Goal: Find specific page/section: Find specific page/section

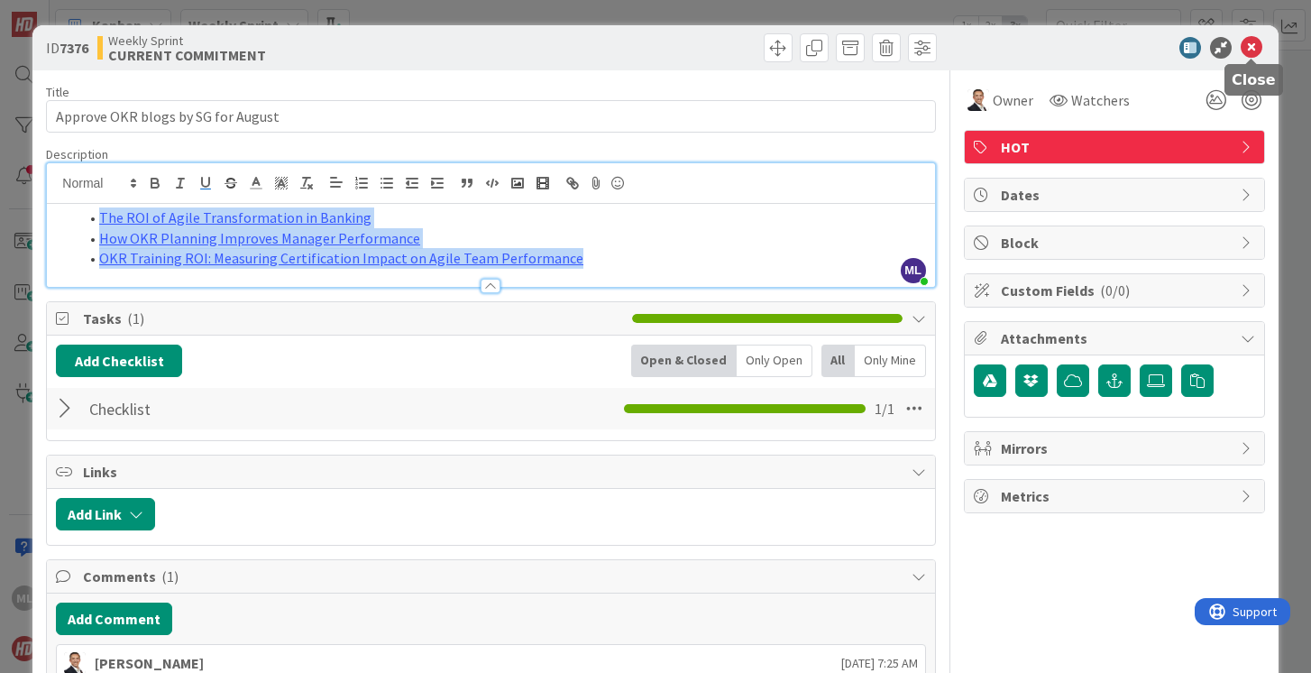
click at [1249, 44] on icon at bounding box center [1252, 48] width 22 height 22
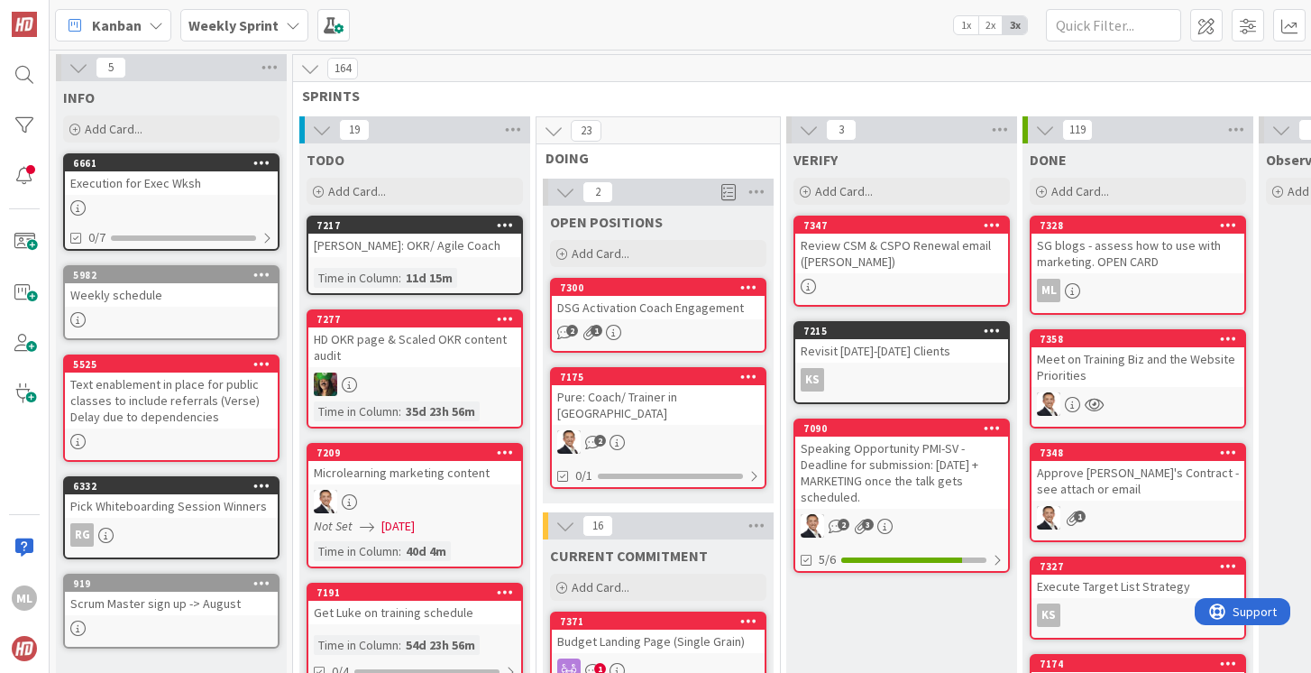
click at [273, 22] on b "Weekly Sprint" at bounding box center [233, 25] width 90 height 18
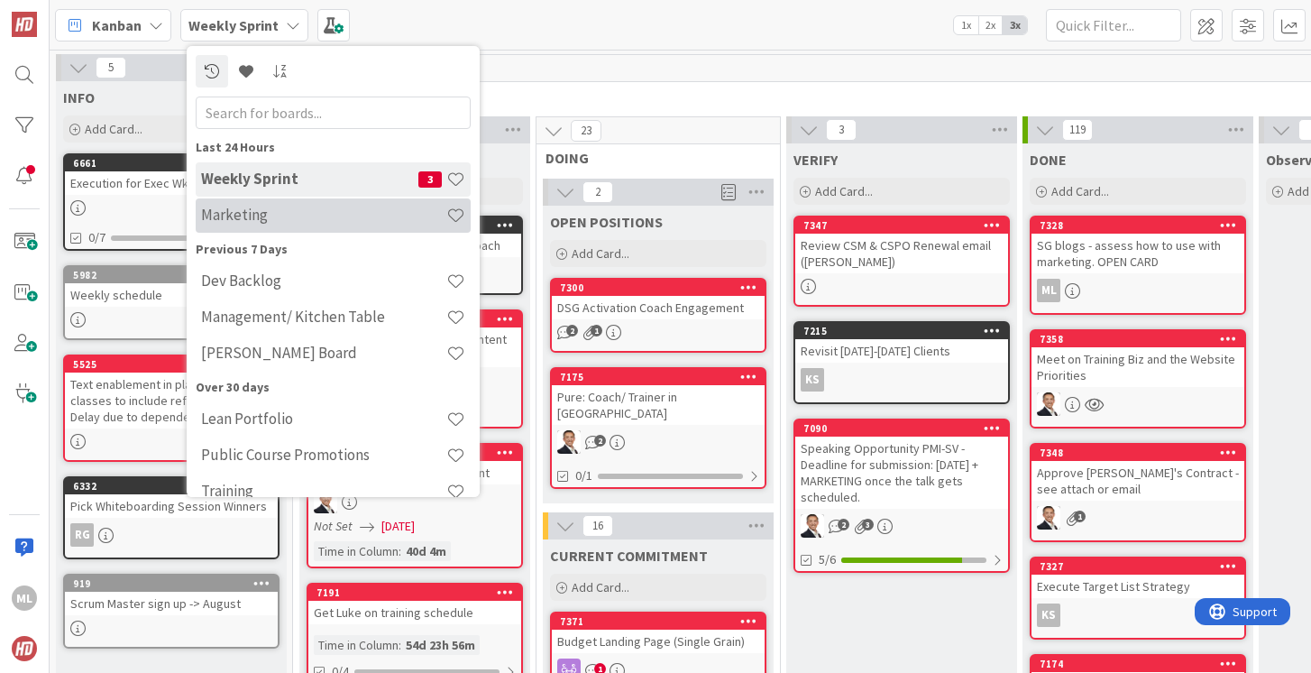
click at [250, 220] on h4 "Marketing" at bounding box center [323, 215] width 245 height 18
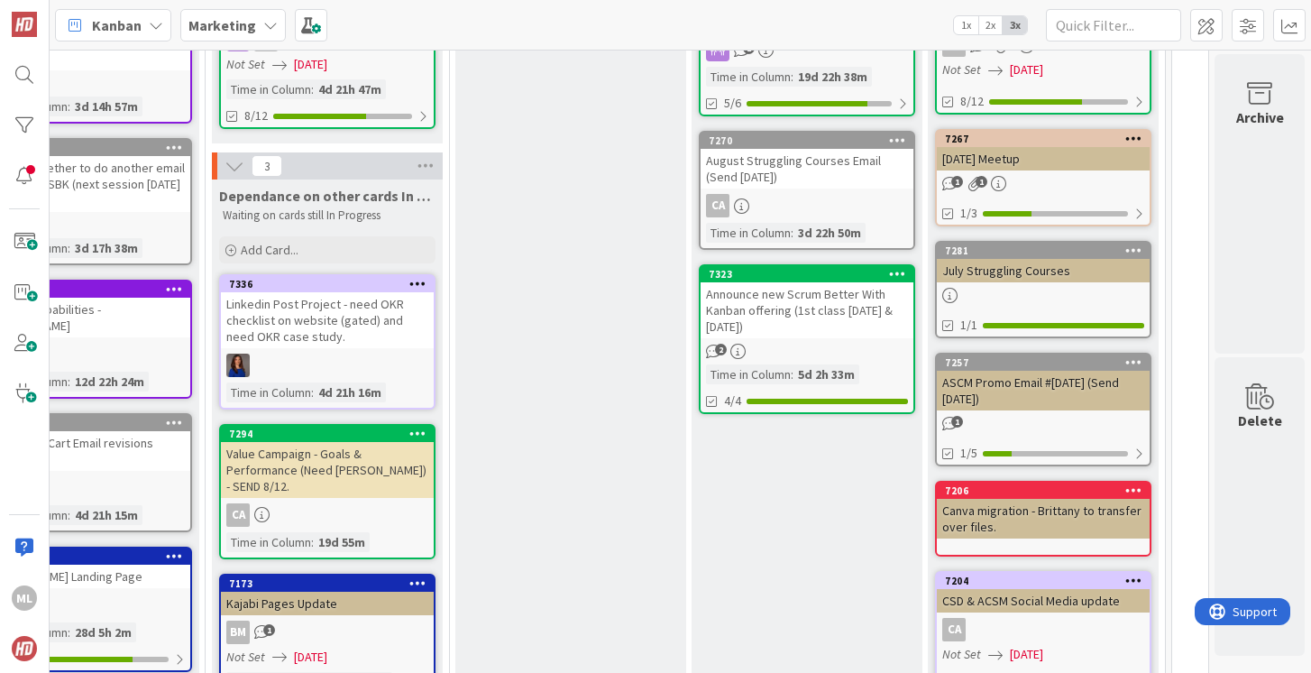
scroll to position [354, 610]
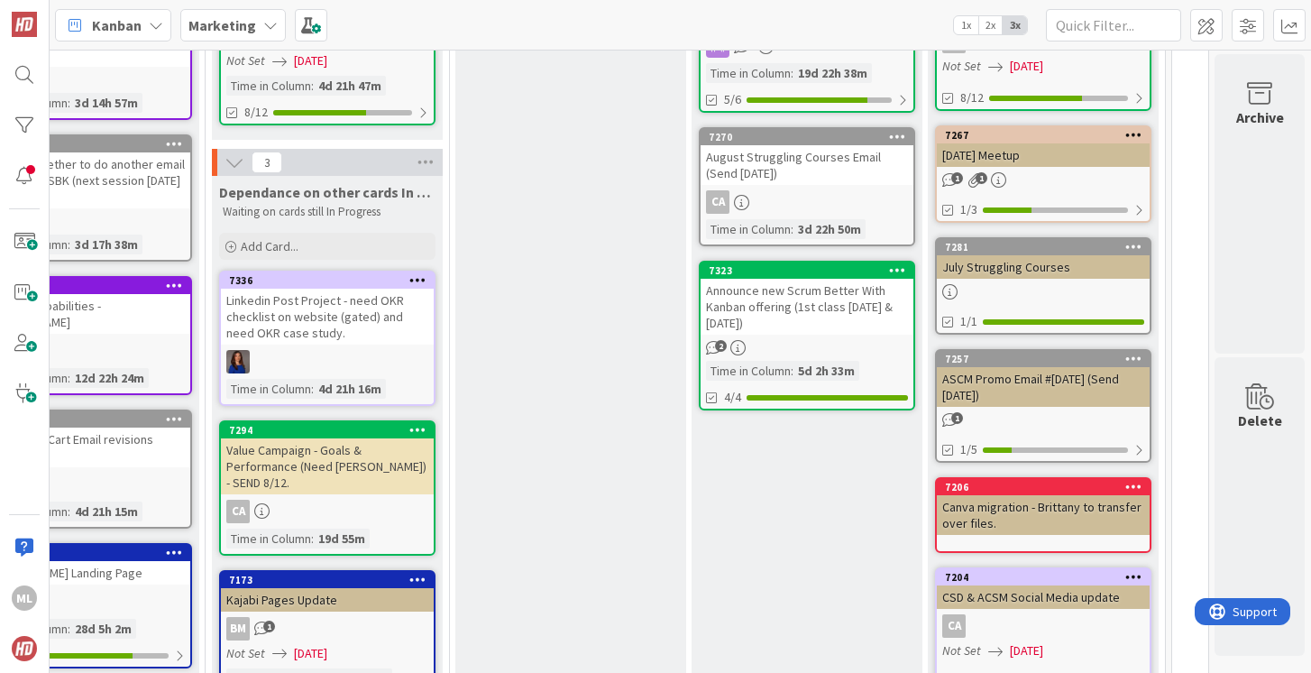
click at [304, 339] on div "Linkedin Post Project - need OKR checklist on website (gated) and need OKR case…" at bounding box center [327, 317] width 213 height 56
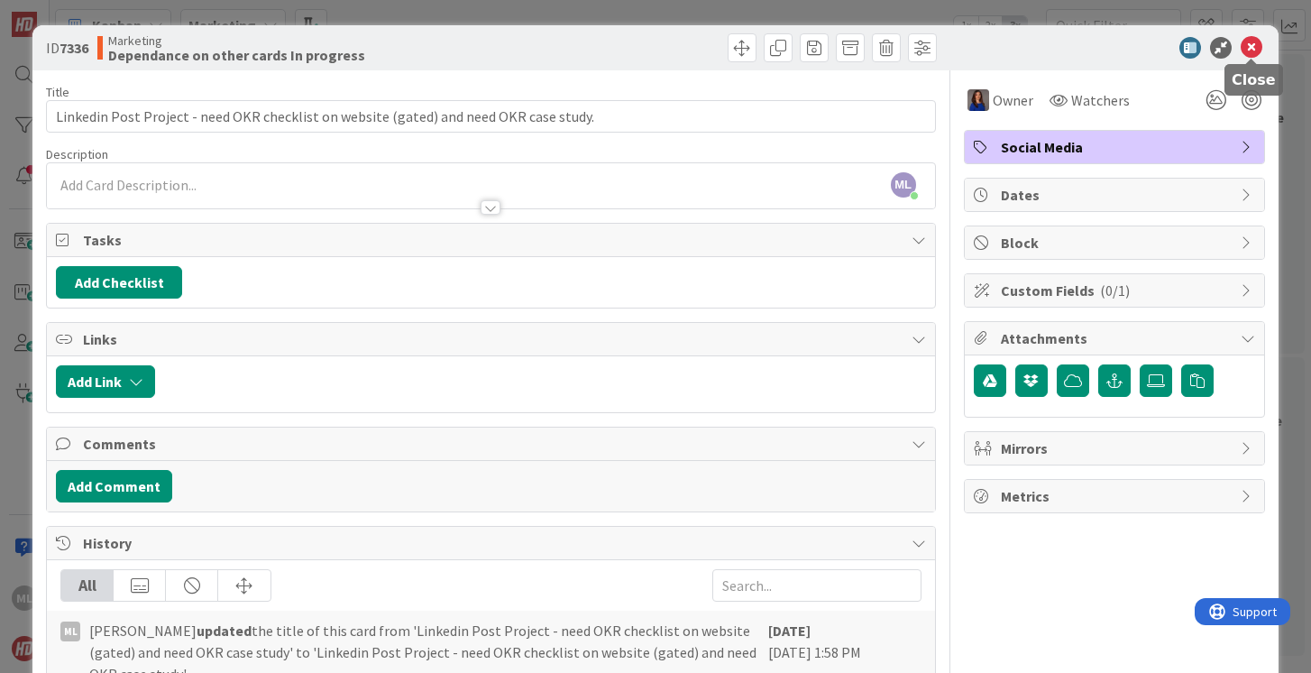
click at [1251, 46] on icon at bounding box center [1252, 48] width 22 height 22
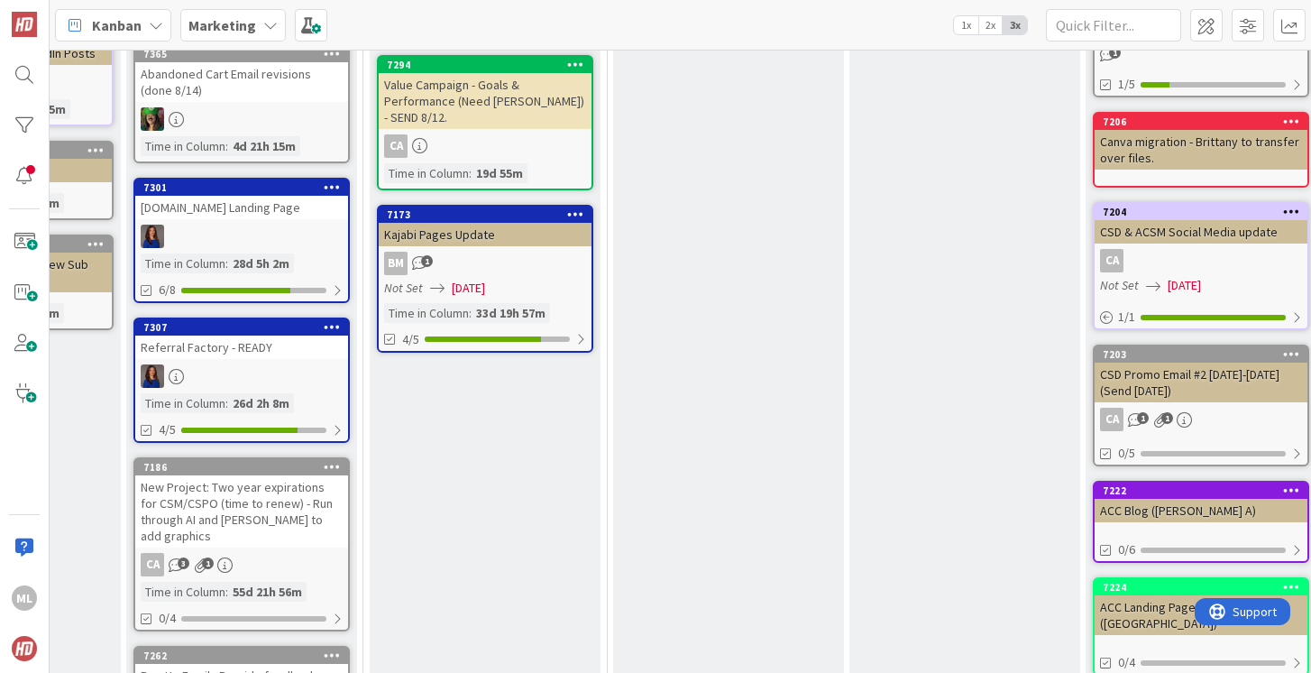
scroll to position [1034, 453]
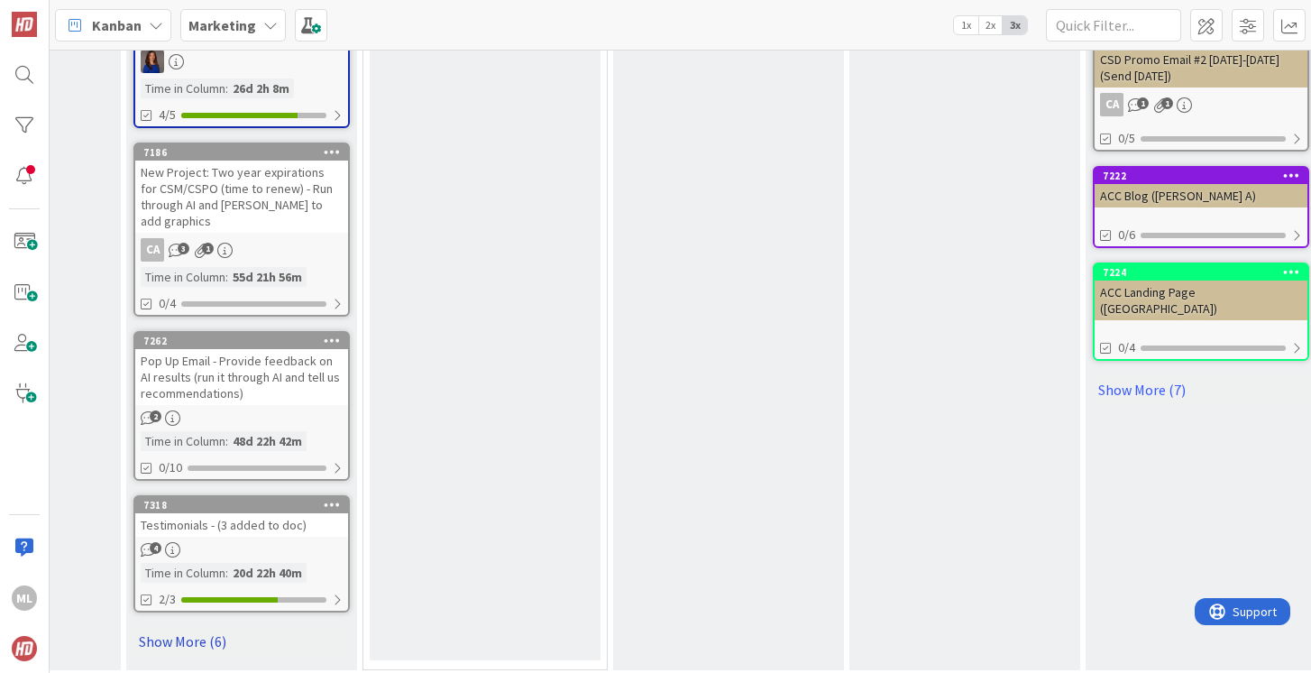
click at [201, 627] on link "Show More (6)" at bounding box center [241, 641] width 216 height 29
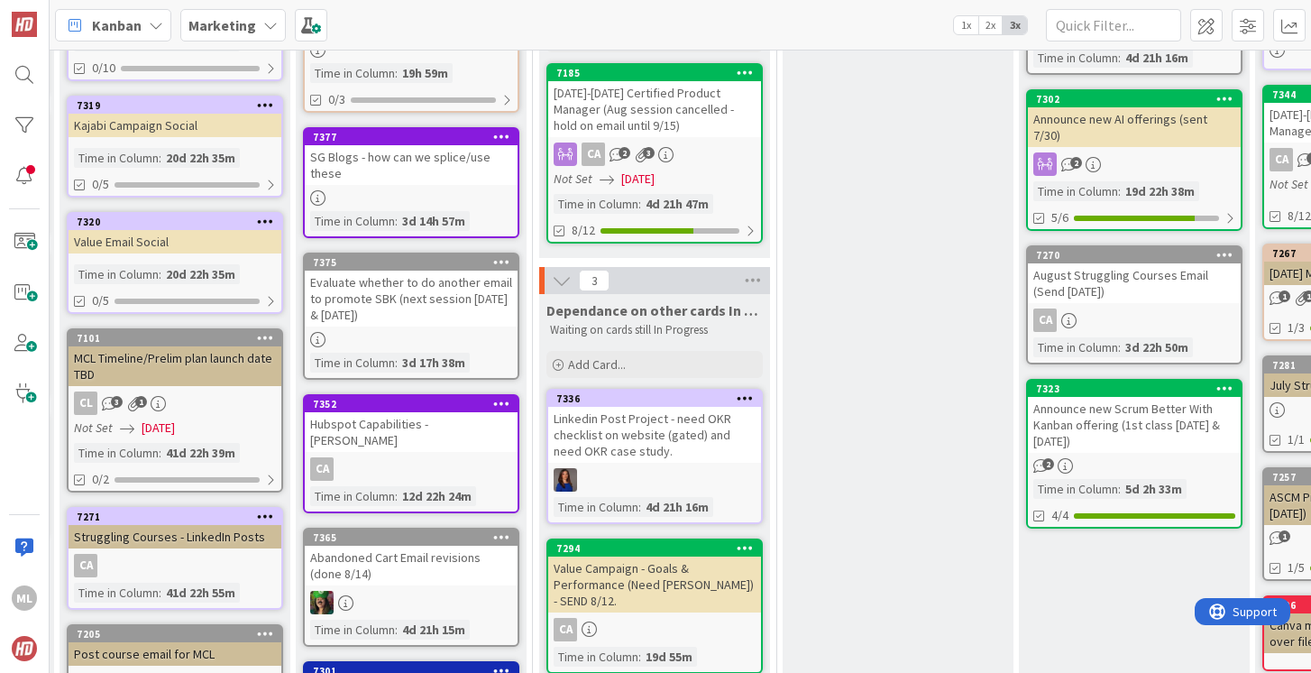
scroll to position [0, 283]
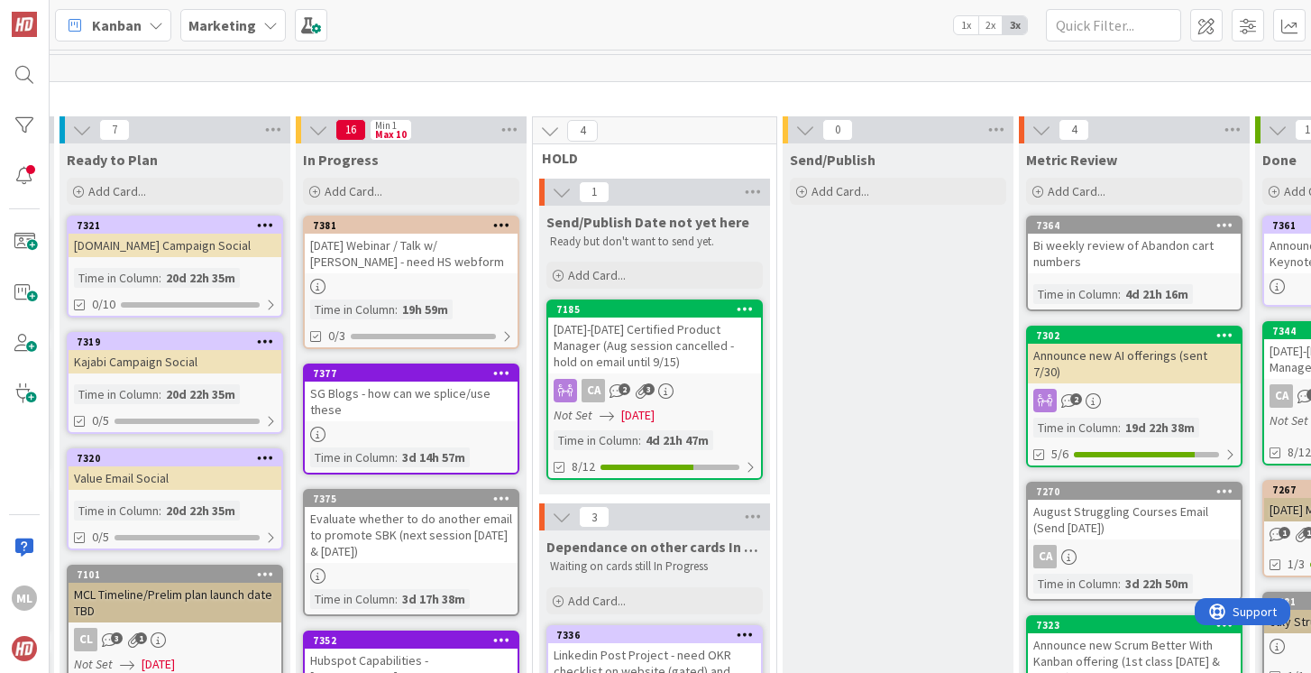
click at [407, 406] on div "SG Blogs - how can we splice/use these" at bounding box center [411, 401] width 213 height 40
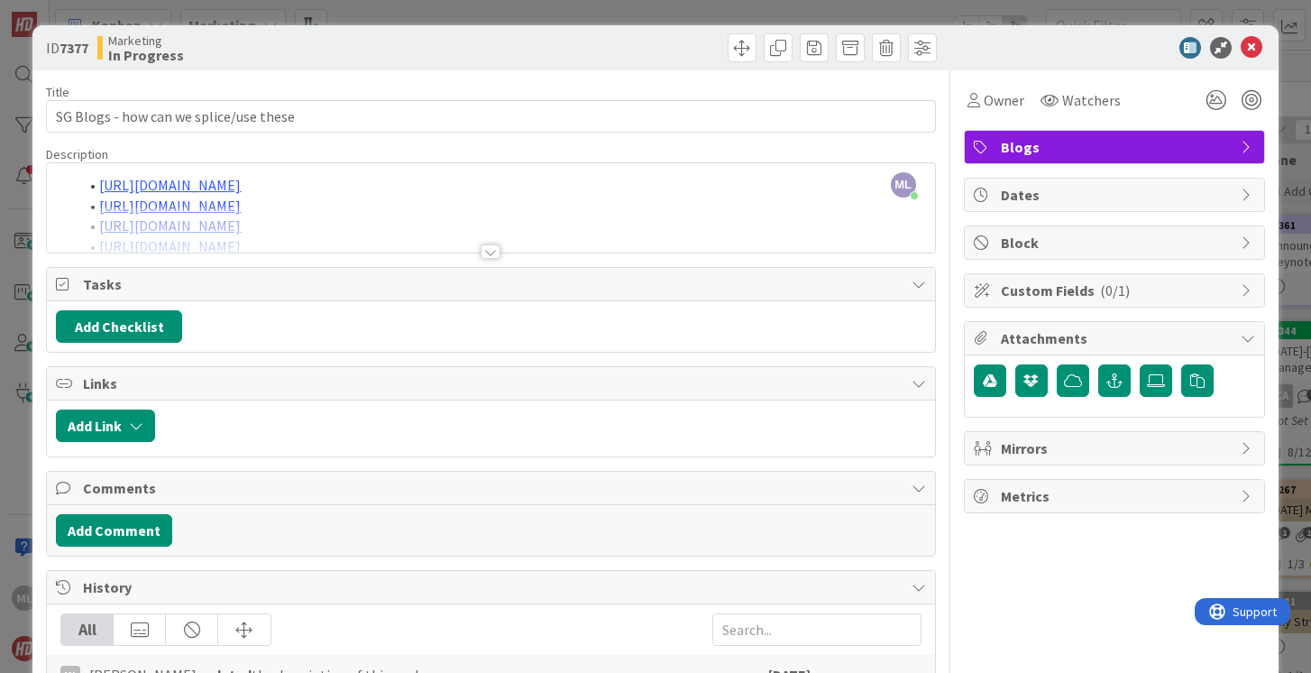
click at [493, 250] on div at bounding box center [491, 251] width 20 height 14
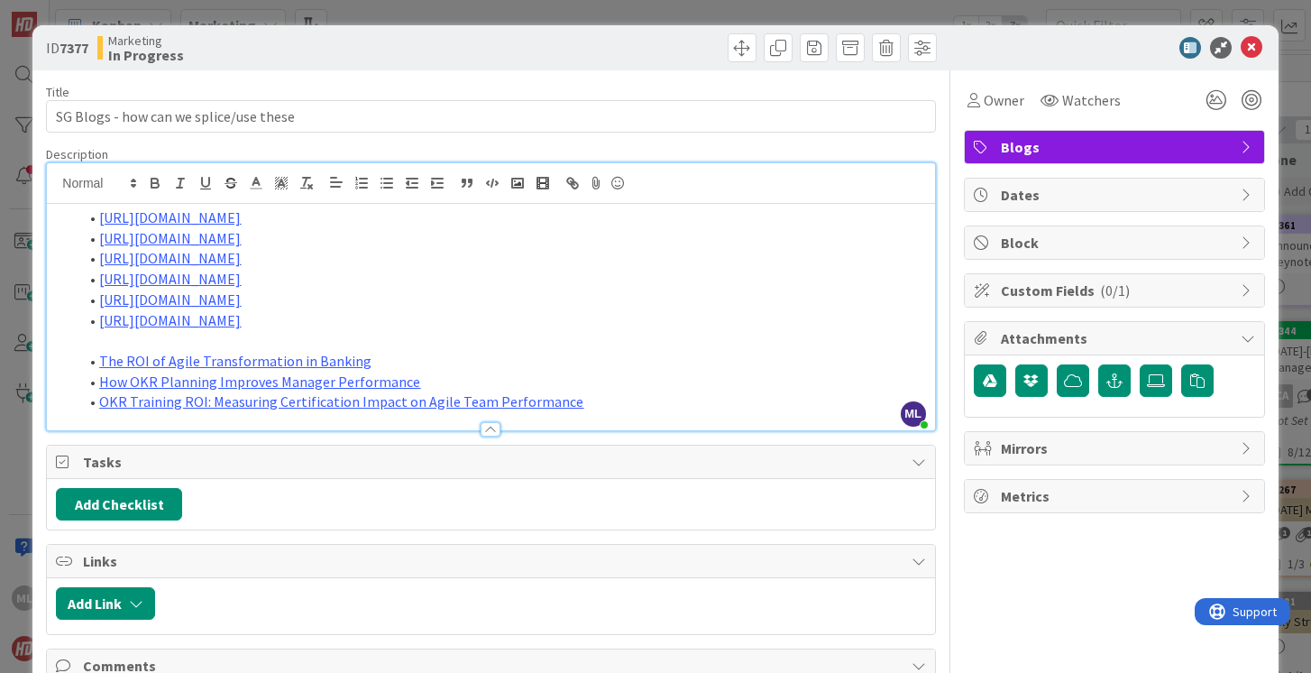
click at [143, 342] on p at bounding box center [490, 340] width 869 height 21
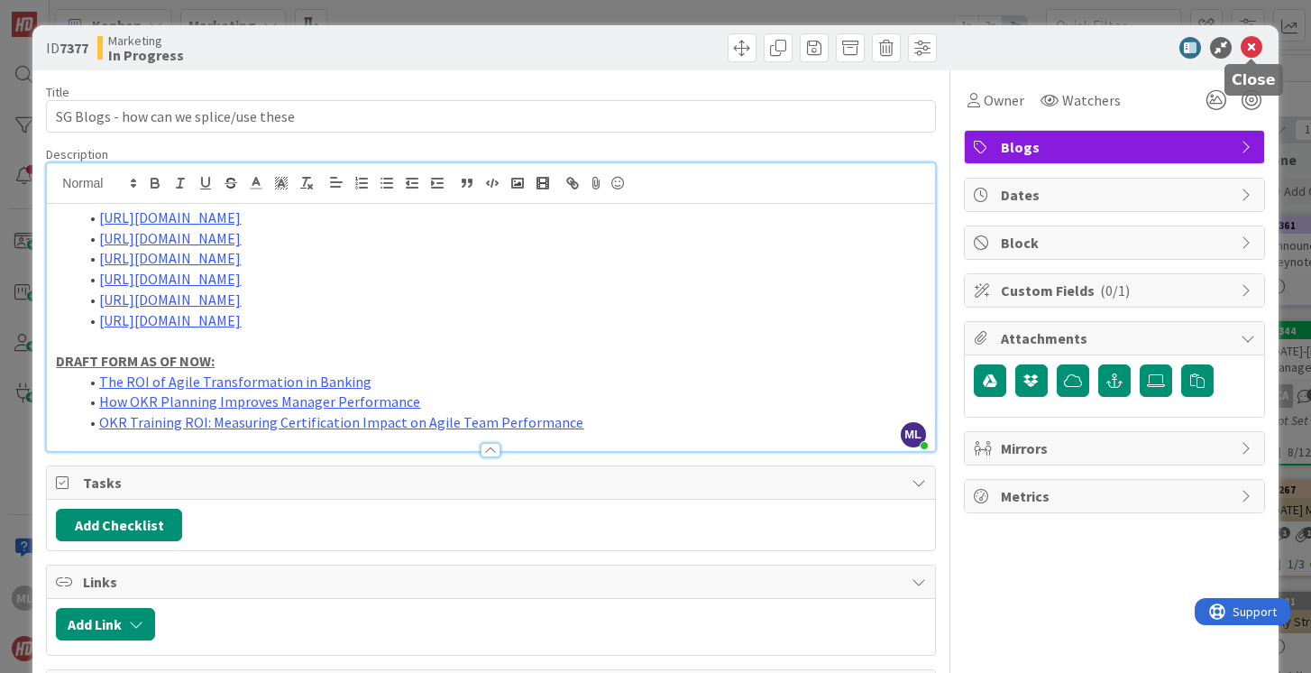
click at [1253, 47] on icon at bounding box center [1252, 48] width 22 height 22
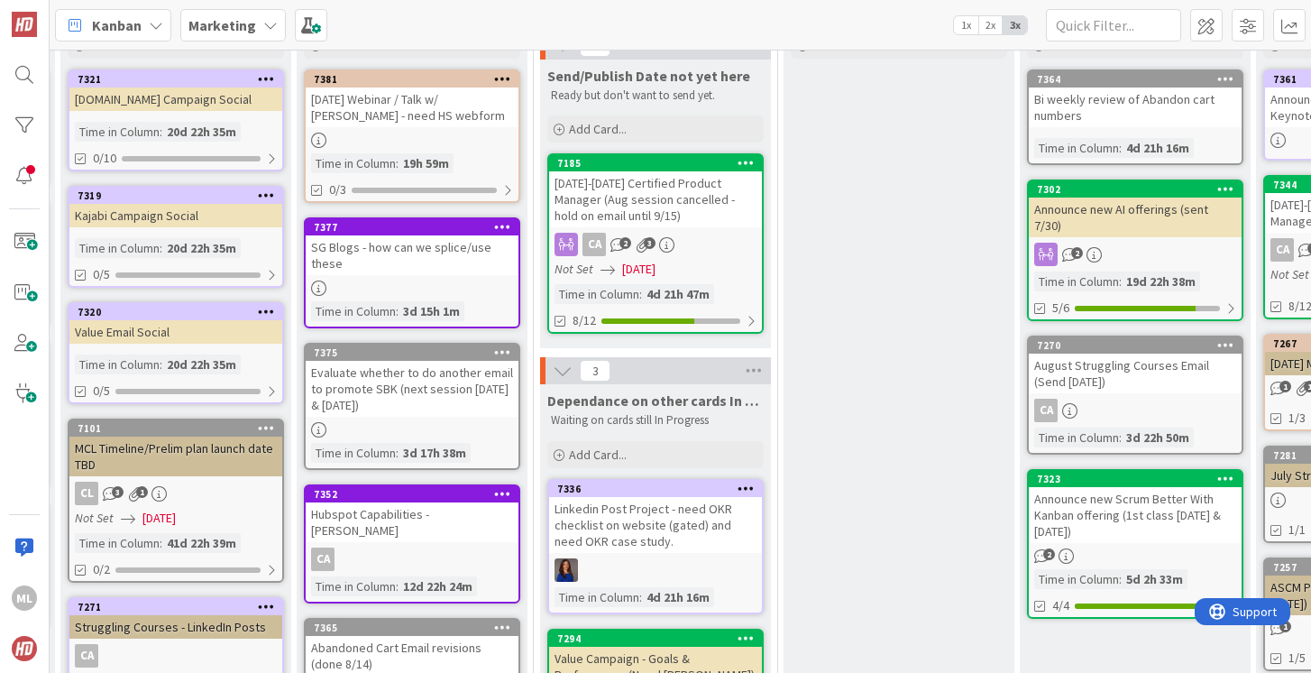
scroll to position [151, 282]
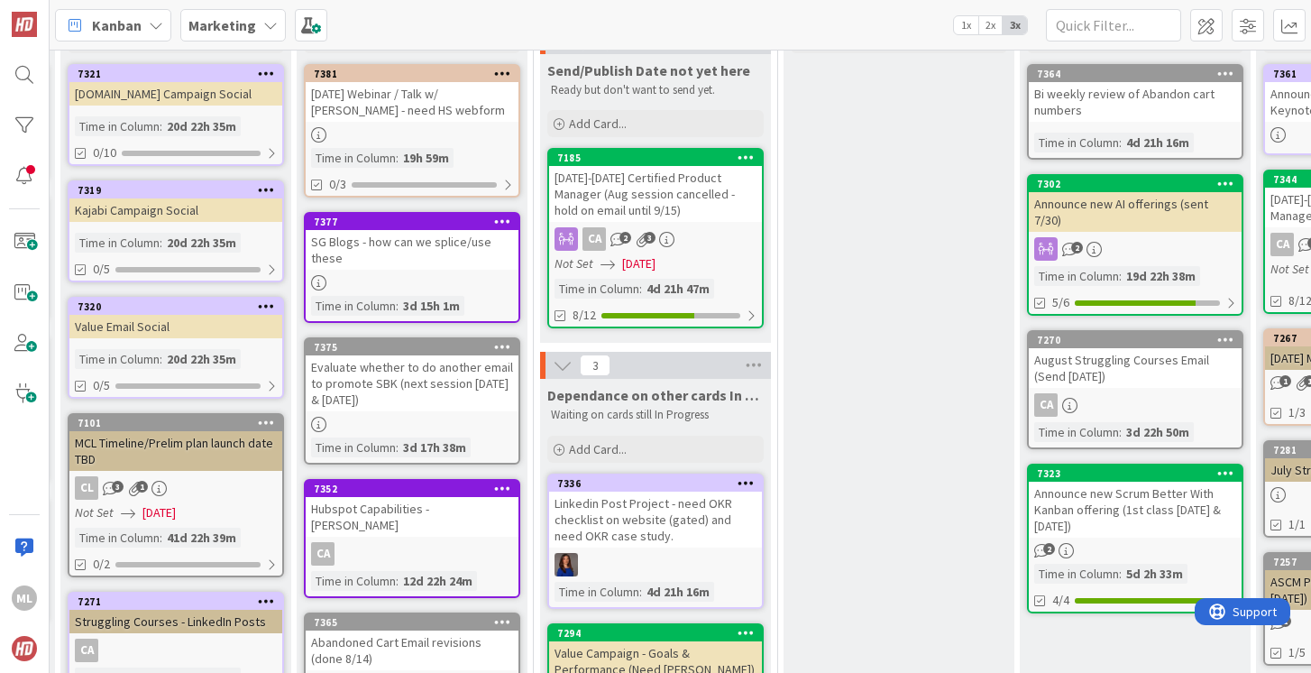
click at [211, 23] on b "Marketing" at bounding box center [222, 25] width 68 height 18
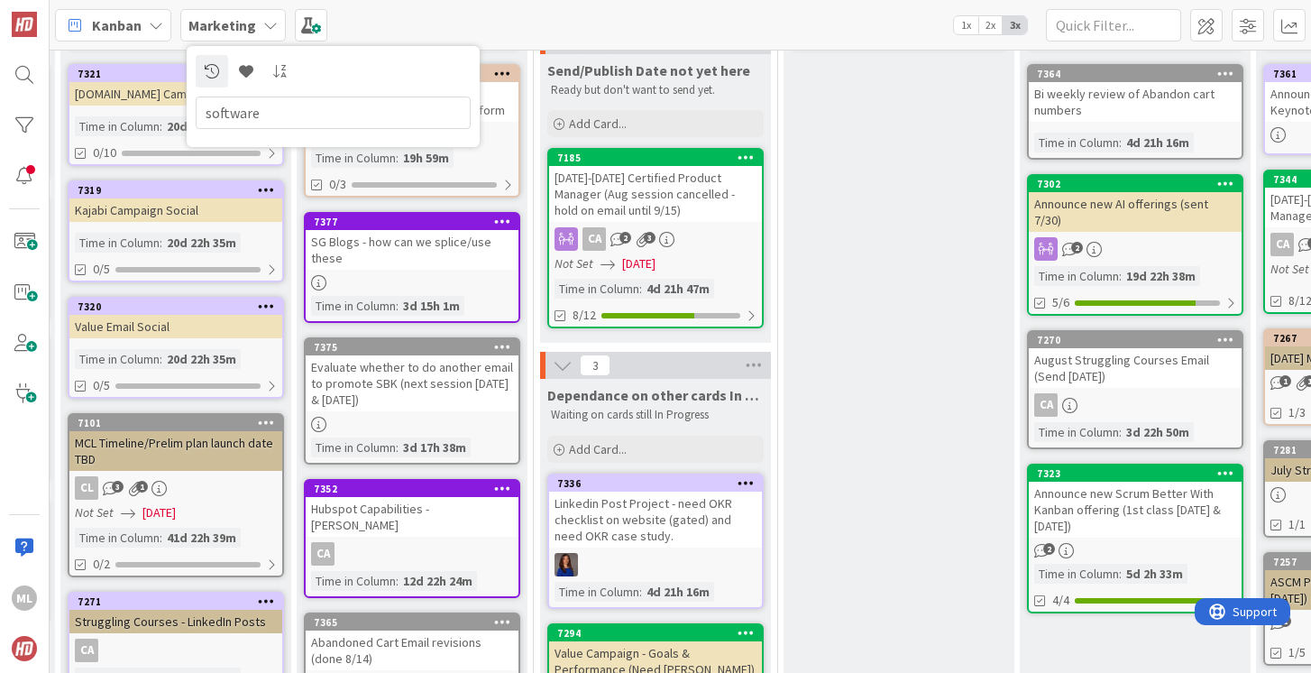
type input "software"
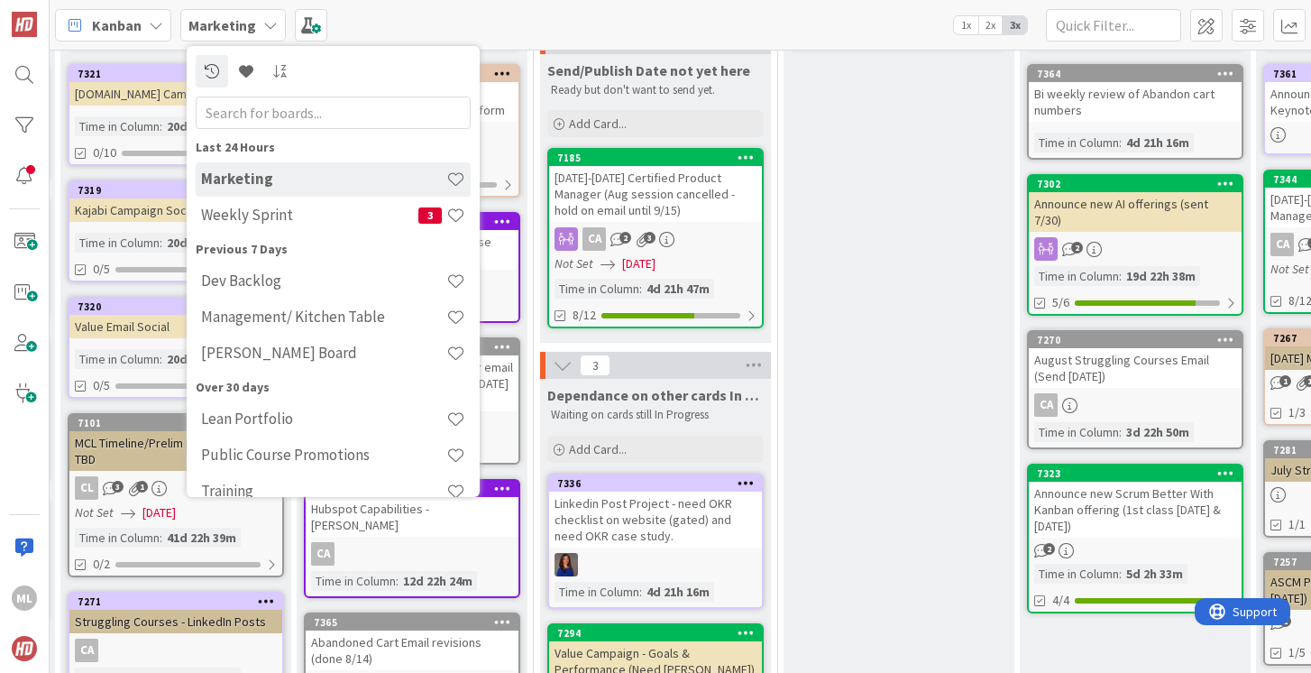
click at [236, 30] on b "Marketing" at bounding box center [222, 25] width 68 height 18
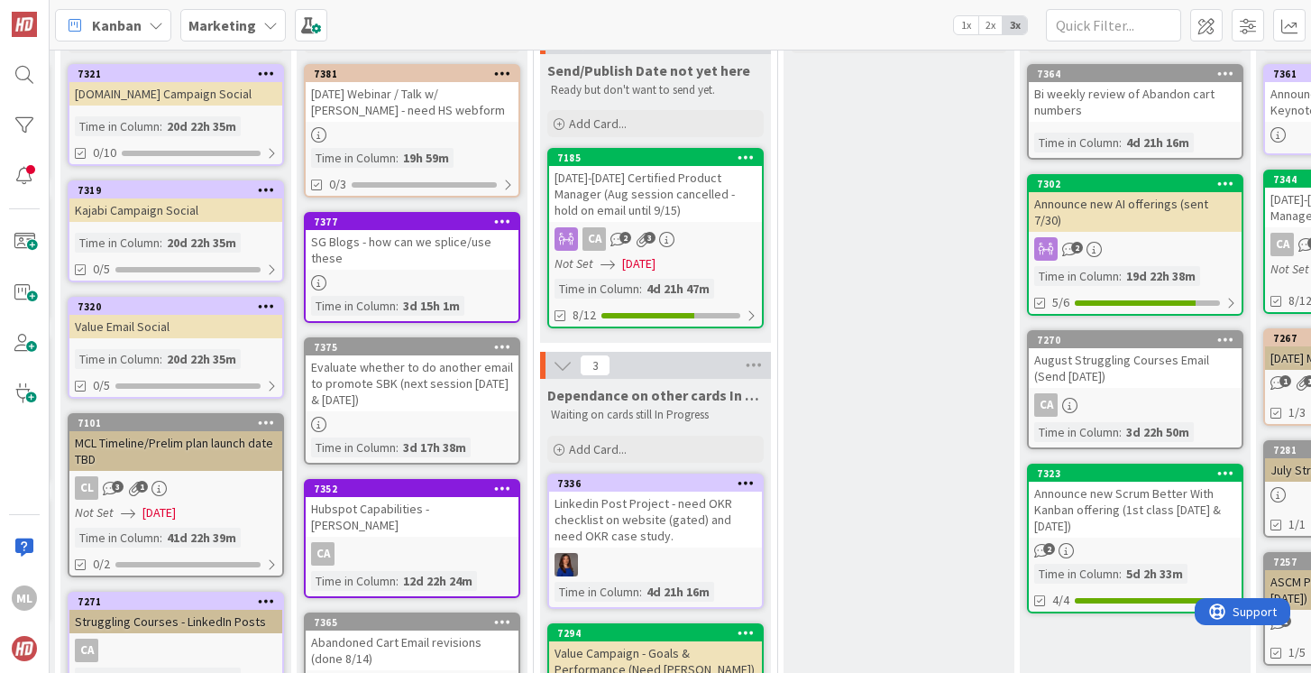
click at [236, 25] on b "Marketing" at bounding box center [222, 25] width 68 height 18
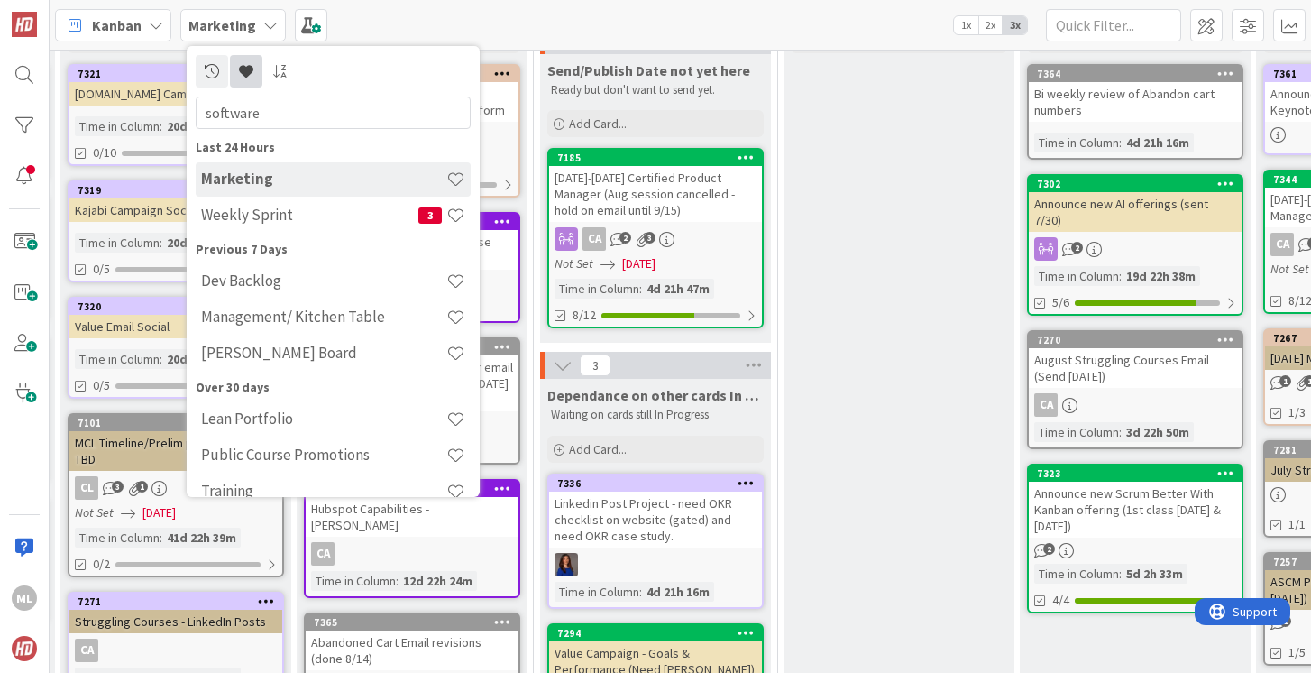
type input "software"
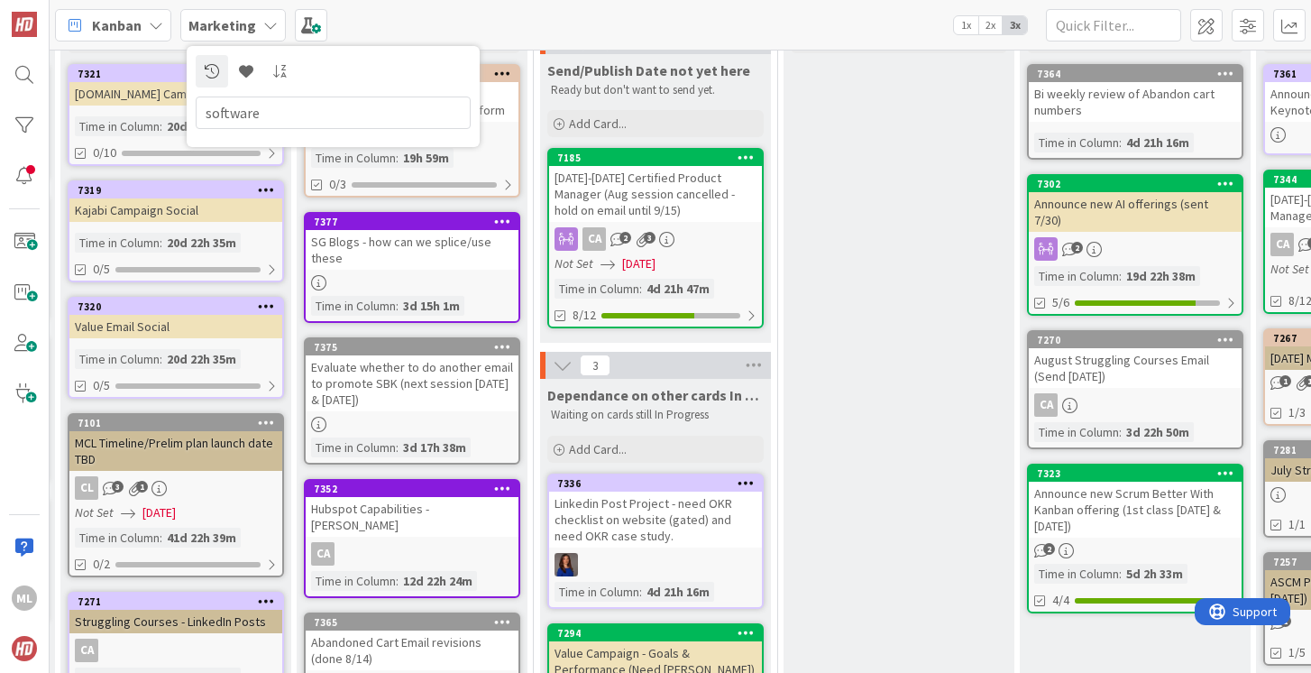
click at [286, 113] on input "software" at bounding box center [333, 112] width 275 height 32
click at [273, 110] on input "software" at bounding box center [333, 112] width 275 height 32
click at [416, 17] on div "Kanban Marketing software 1x 2x 3x" at bounding box center [681, 25] width 1262 height 50
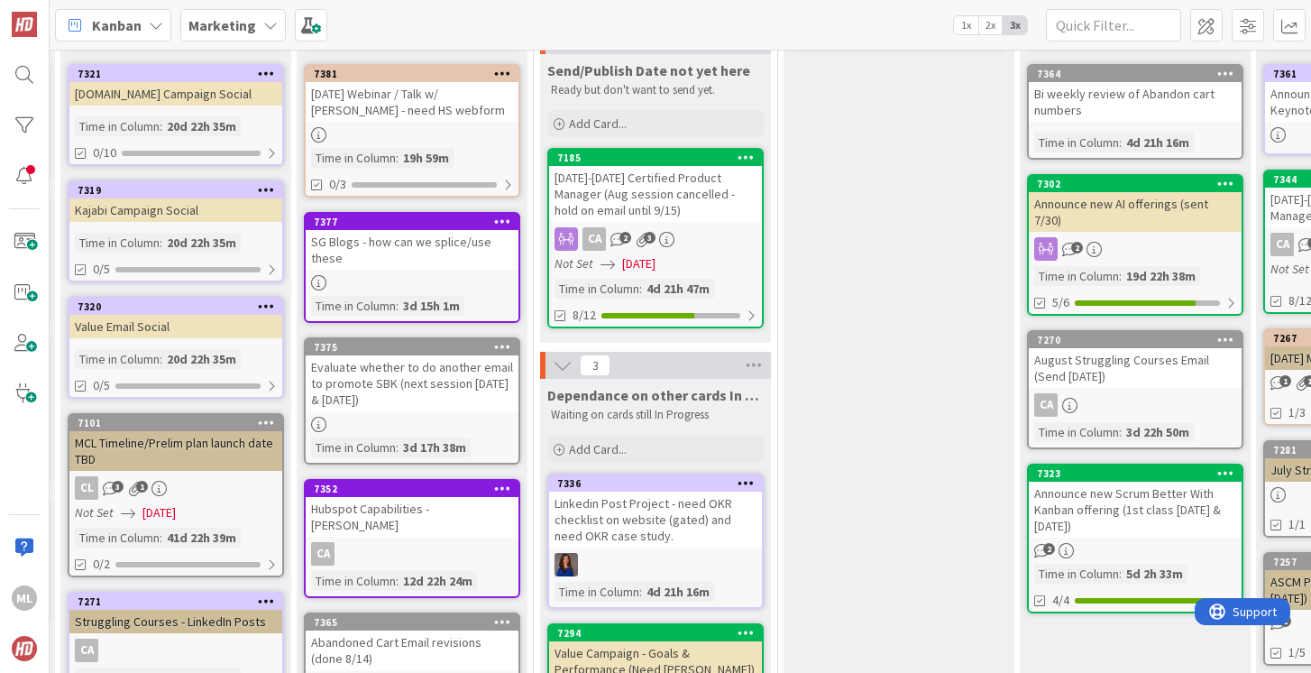
click at [263, 20] on icon at bounding box center [270, 25] width 14 height 14
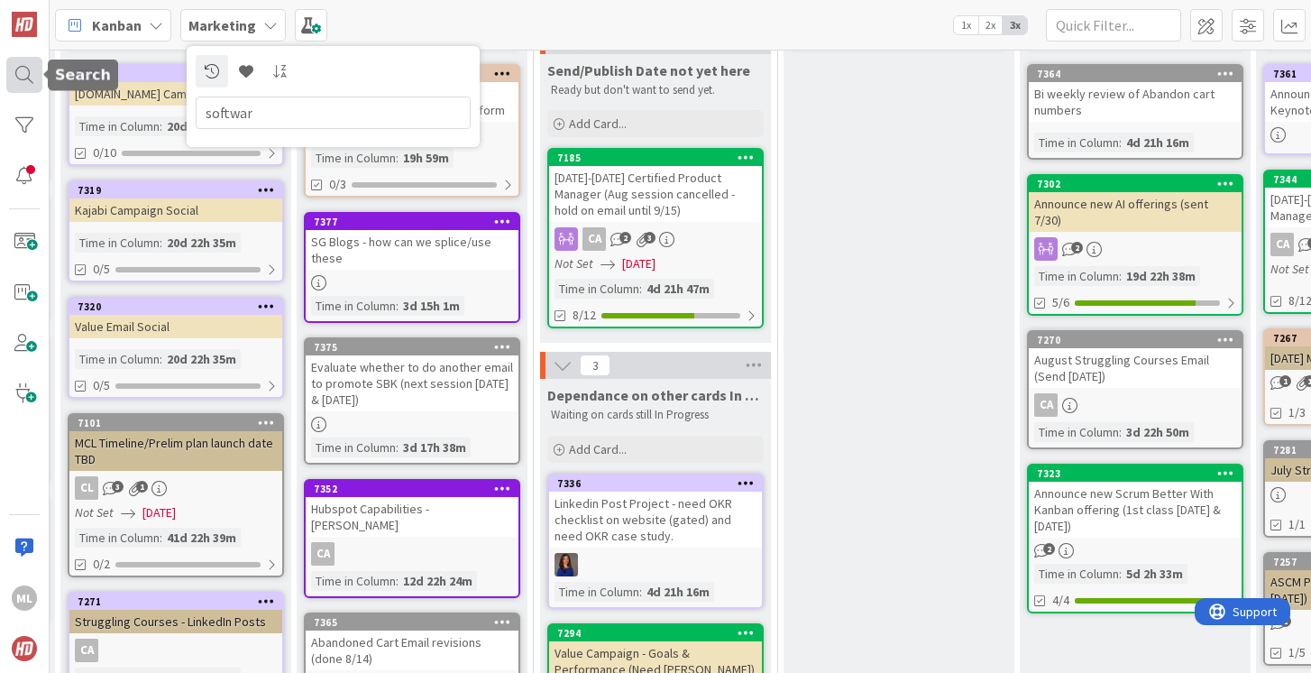
type input "softwar"
click at [30, 78] on div at bounding box center [24, 75] width 36 height 36
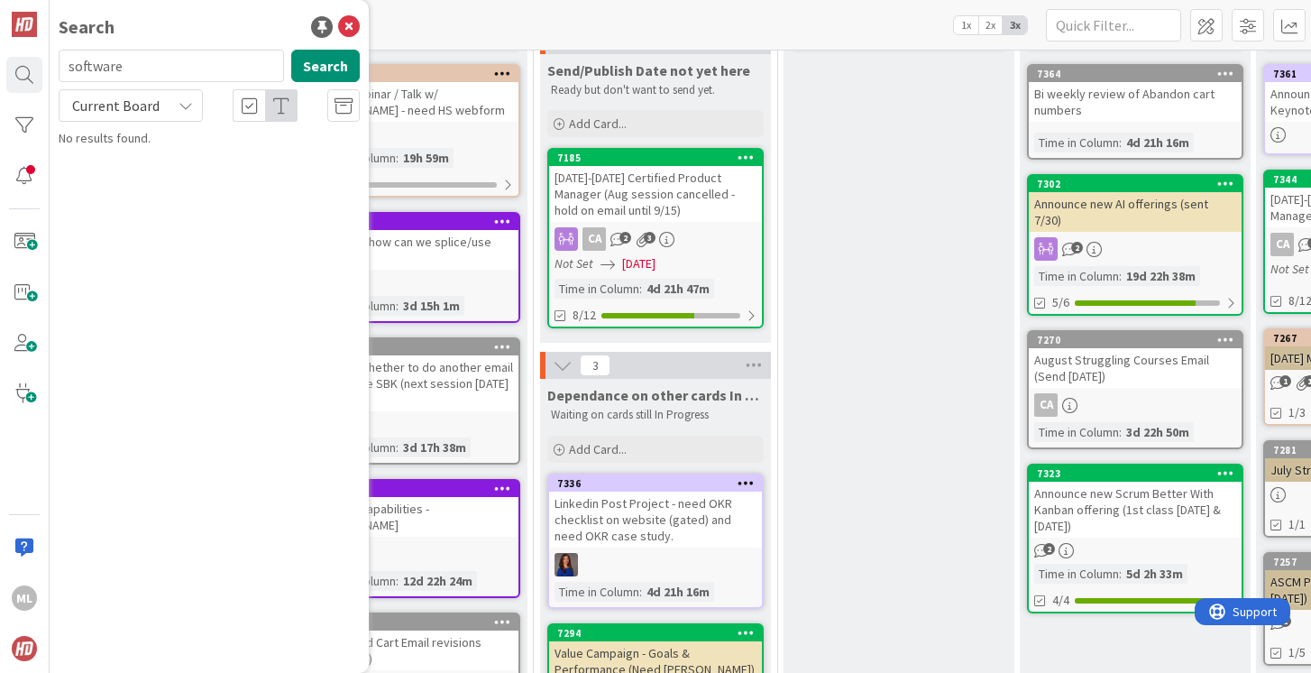
click at [180, 105] on icon at bounding box center [186, 105] width 14 height 14
click at [116, 178] on span "All Boards" at bounding box center [163, 180] width 188 height 27
click at [179, 71] on input "software" at bounding box center [171, 66] width 225 height 32
click at [356, 67] on button "Search" at bounding box center [325, 66] width 69 height 32
drag, startPoint x: 176, startPoint y: 70, endPoint x: 54, endPoint y: 69, distance: 121.8
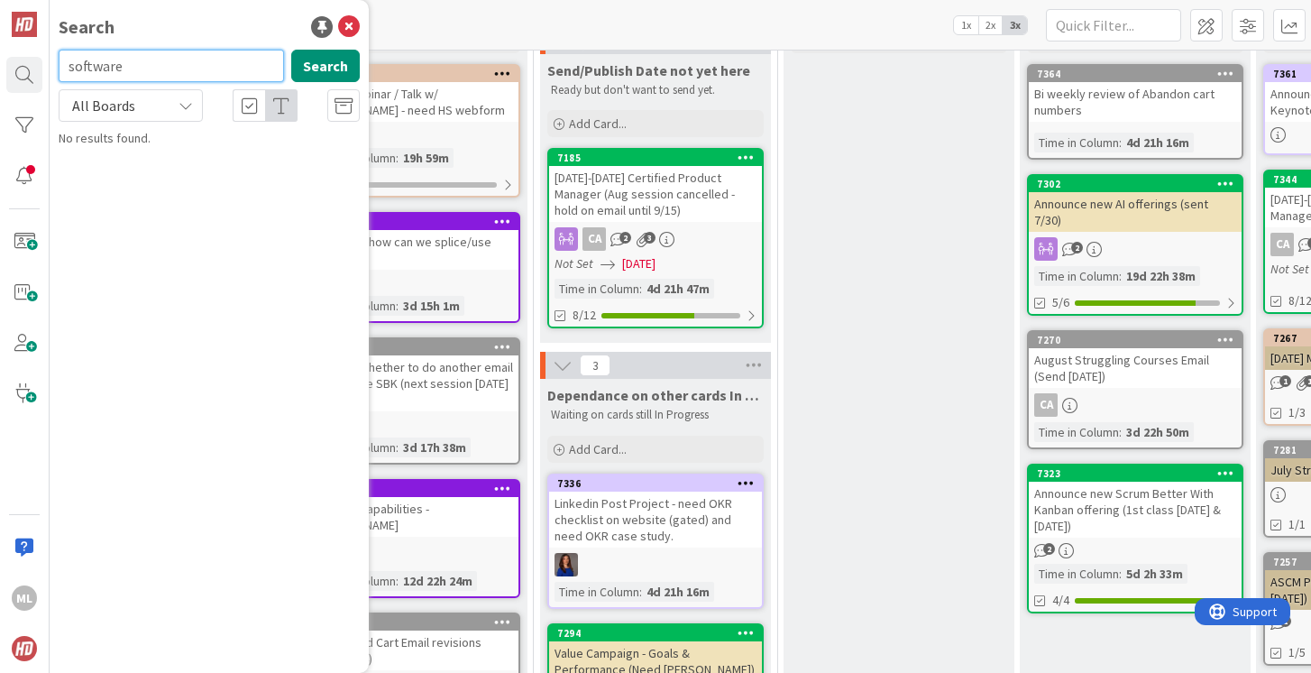
click at [54, 69] on div "software Search" at bounding box center [209, 70] width 323 height 40
type input "c"
type input "[PERSON_NAME]"
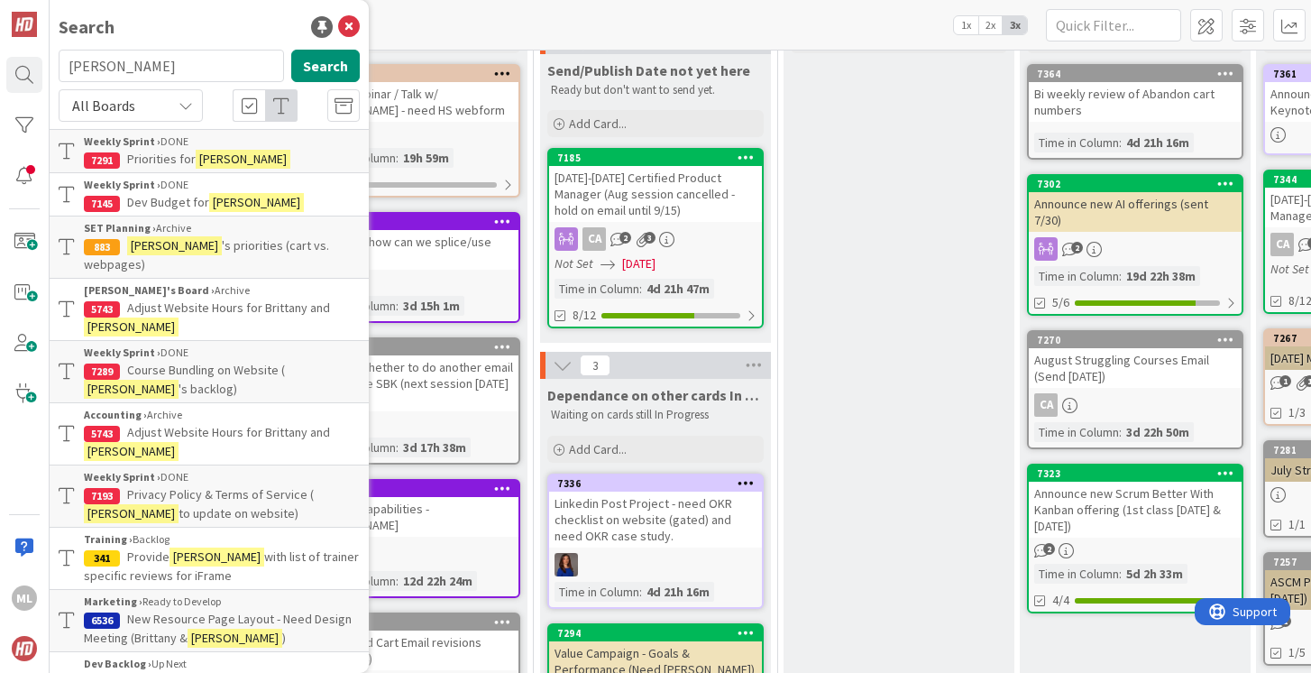
click at [182, 150] on p "Priorities for [PERSON_NAME]" at bounding box center [222, 159] width 276 height 19
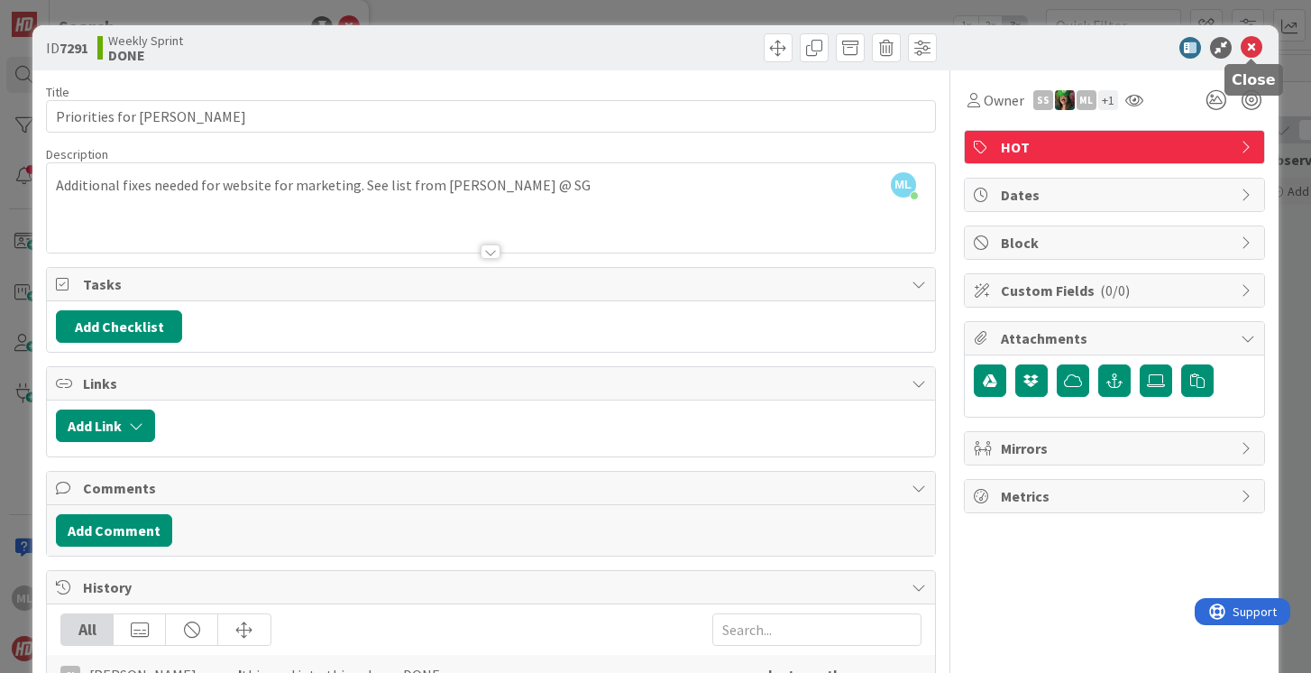
click at [1251, 48] on icon at bounding box center [1252, 48] width 22 height 22
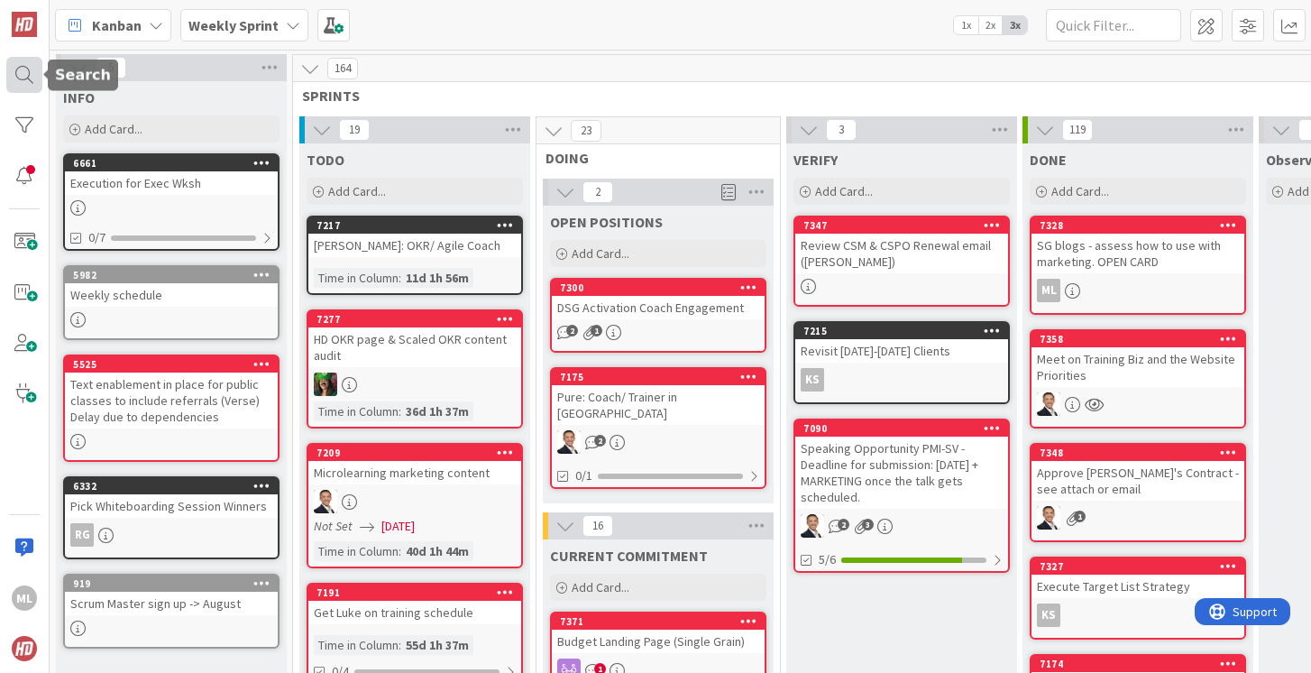
click at [19, 74] on div at bounding box center [24, 75] width 36 height 36
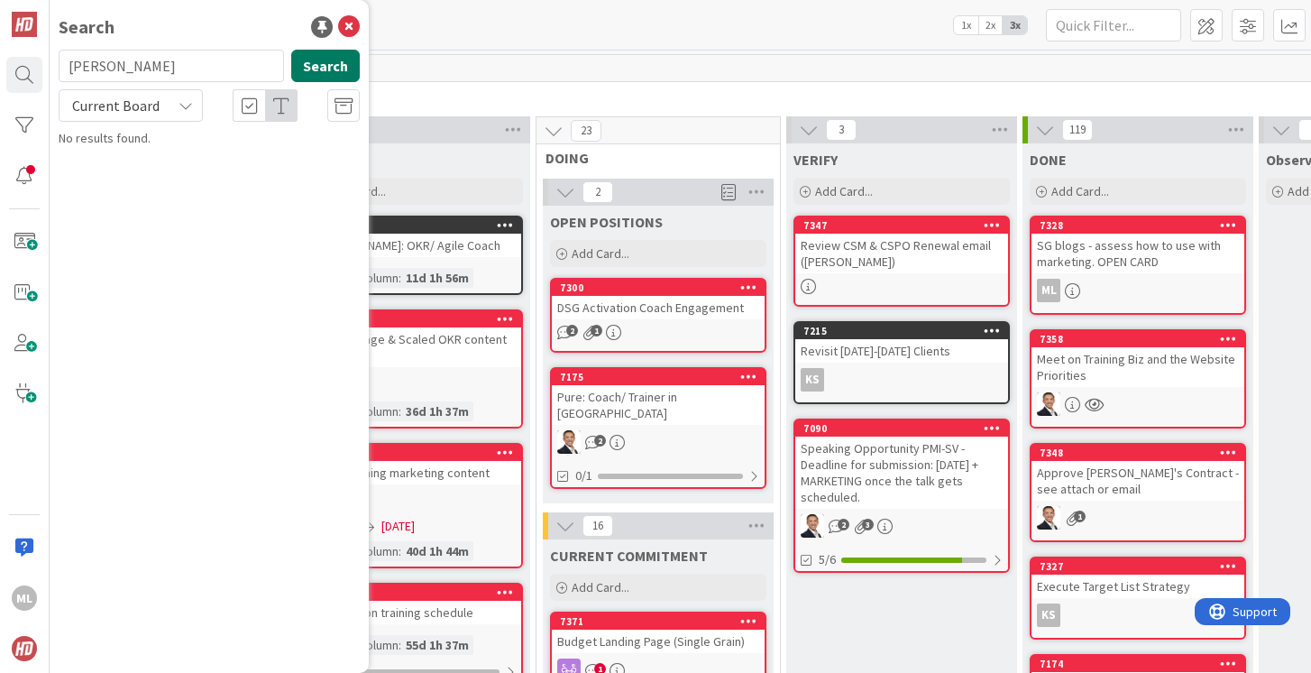
click at [339, 58] on button "Search" at bounding box center [325, 66] width 69 height 32
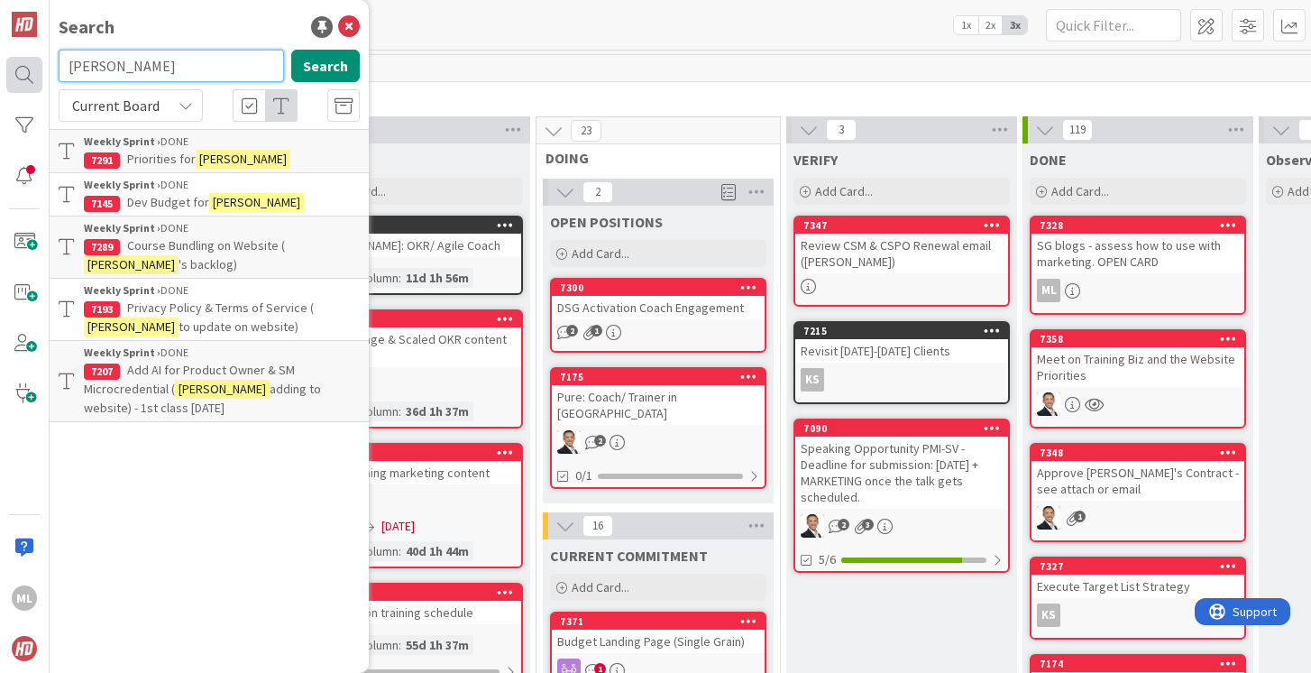
click at [41, 69] on body "ML Search [PERSON_NAME] Search Current Board Weekly Sprint › DONE 7291 Prioriti…" at bounding box center [655, 336] width 1311 height 673
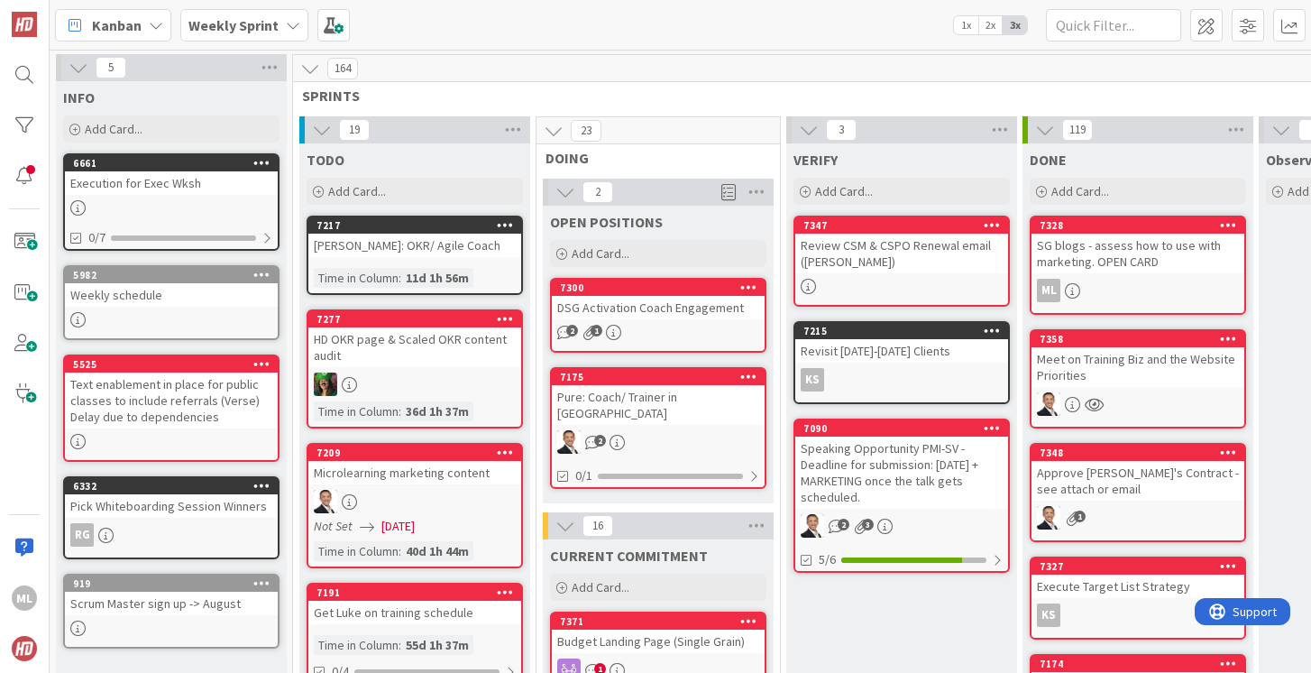
click at [160, 29] on icon at bounding box center [156, 25] width 14 height 14
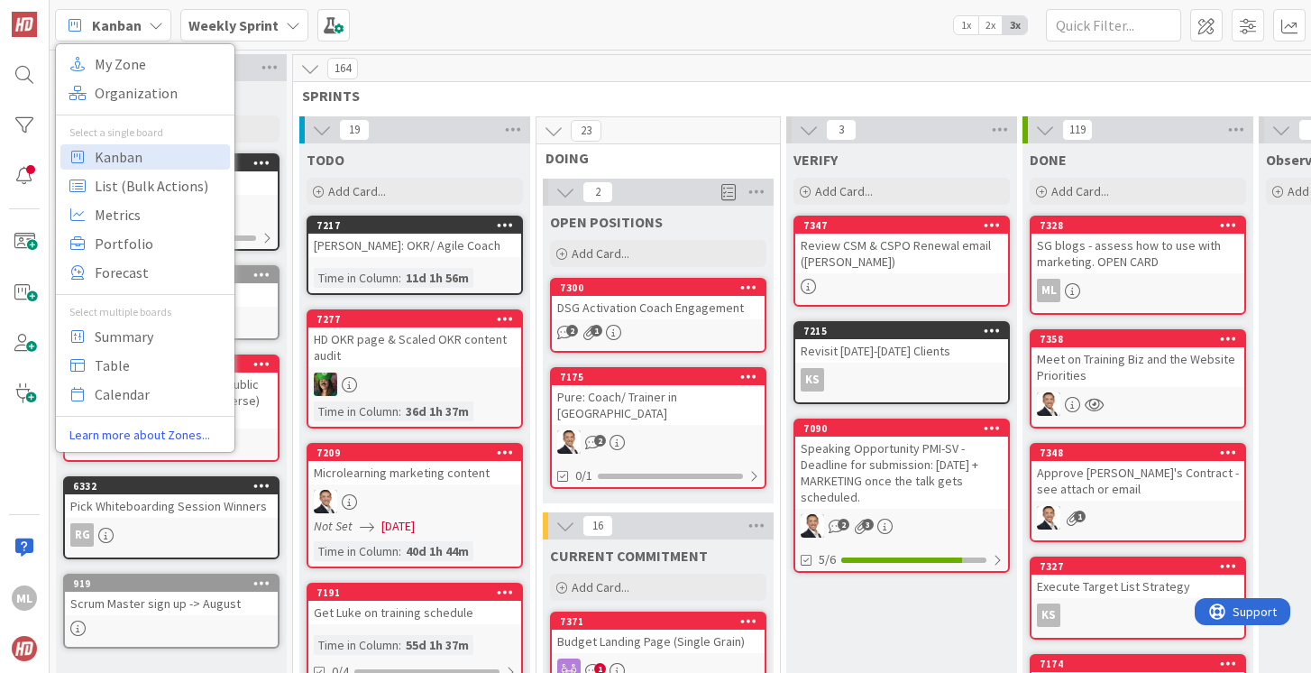
click at [160, 29] on icon at bounding box center [156, 25] width 14 height 14
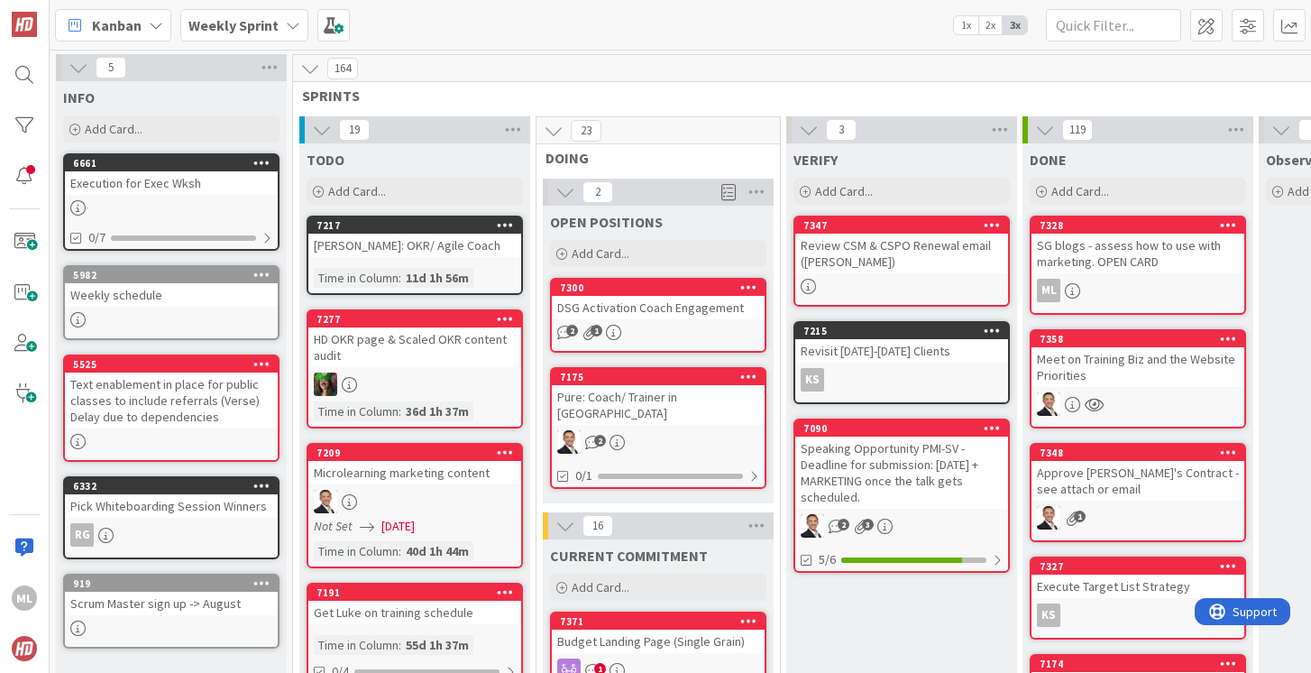
click at [223, 20] on b "Weekly Sprint" at bounding box center [233, 25] width 90 height 18
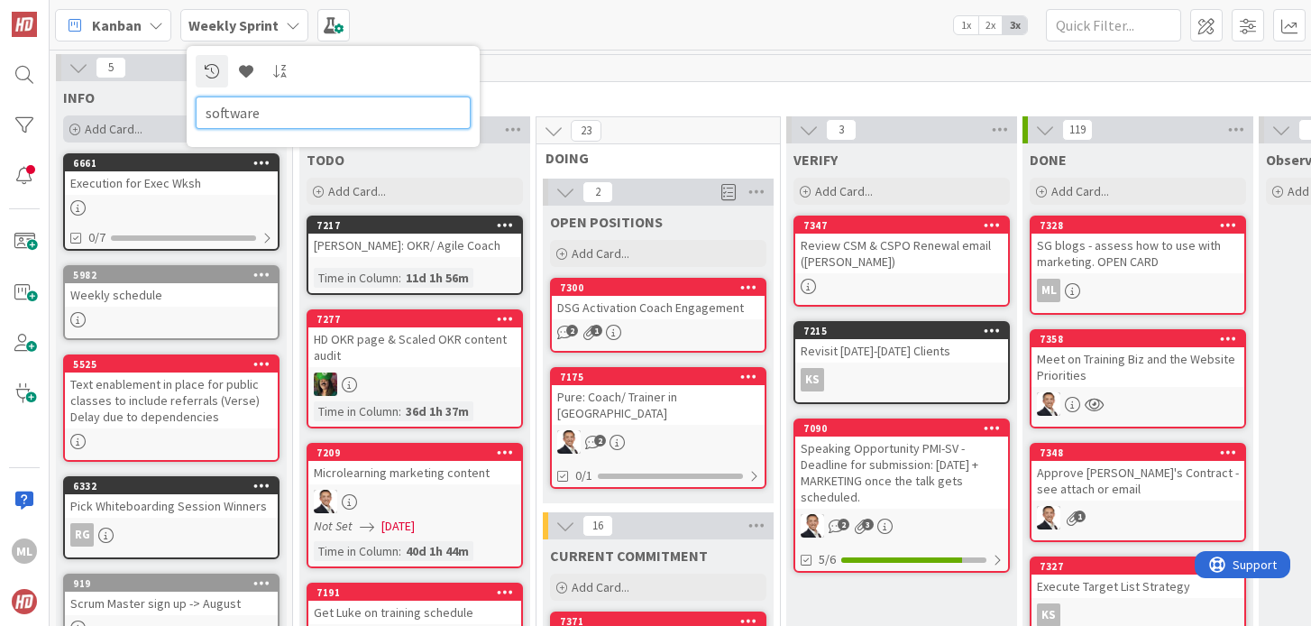
drag, startPoint x: 289, startPoint y: 117, endPoint x: 153, endPoint y: 117, distance: 135.3
click at [153, 117] on div "Kanban My Zone Organization Select a single board Kanban List (Bulk Actions) Me…" at bounding box center [681, 313] width 1262 height 626
type input "s"
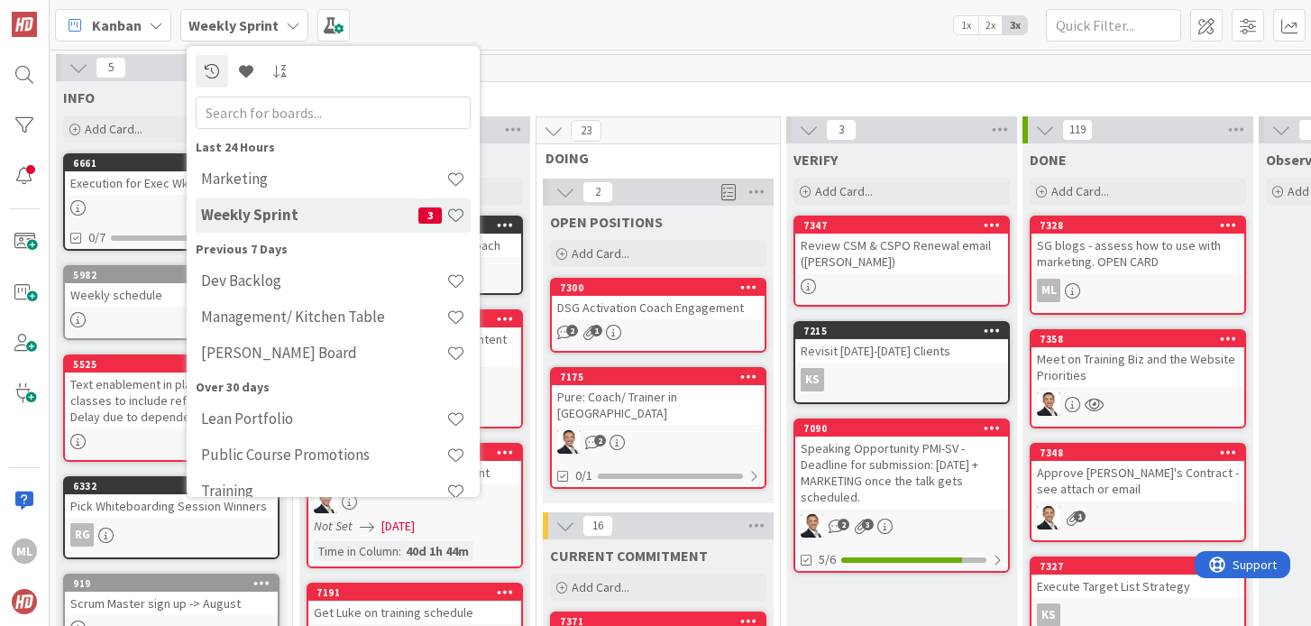
click at [443, 11] on div "Kanban My Zone Organization Select a single board Kanban List (Bulk Actions) Me…" at bounding box center [681, 25] width 1262 height 50
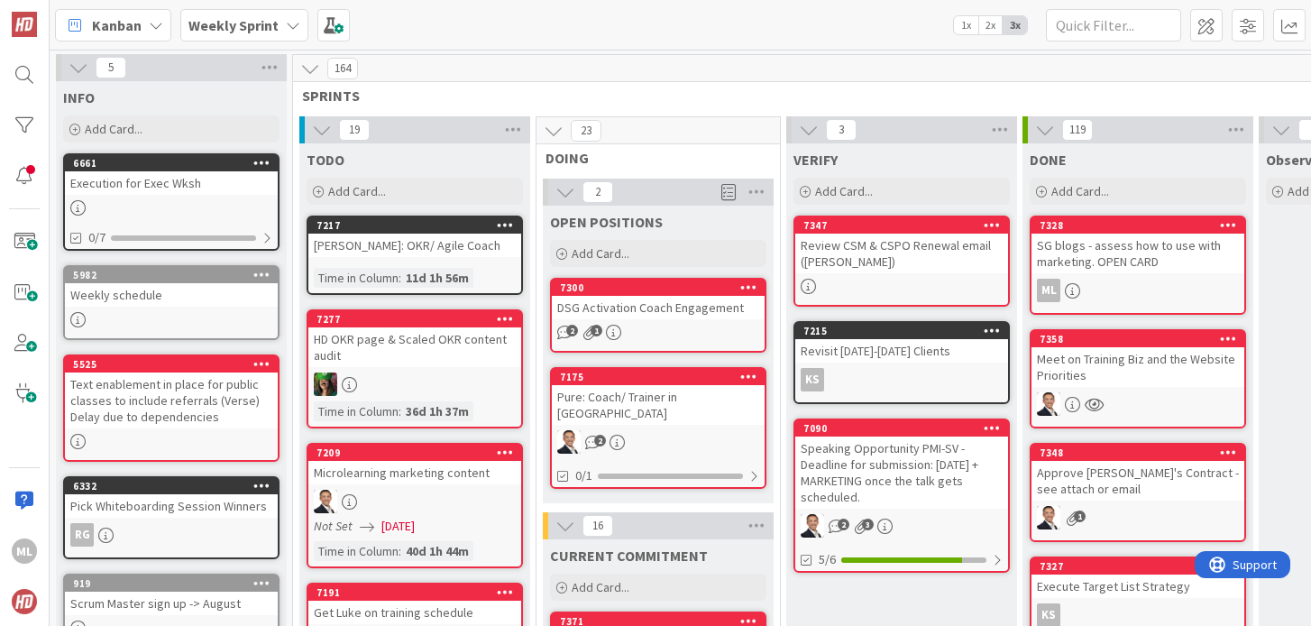
click at [291, 23] on icon at bounding box center [293, 25] width 14 height 14
click at [271, 26] on b "Weekly Sprint" at bounding box center [233, 25] width 90 height 18
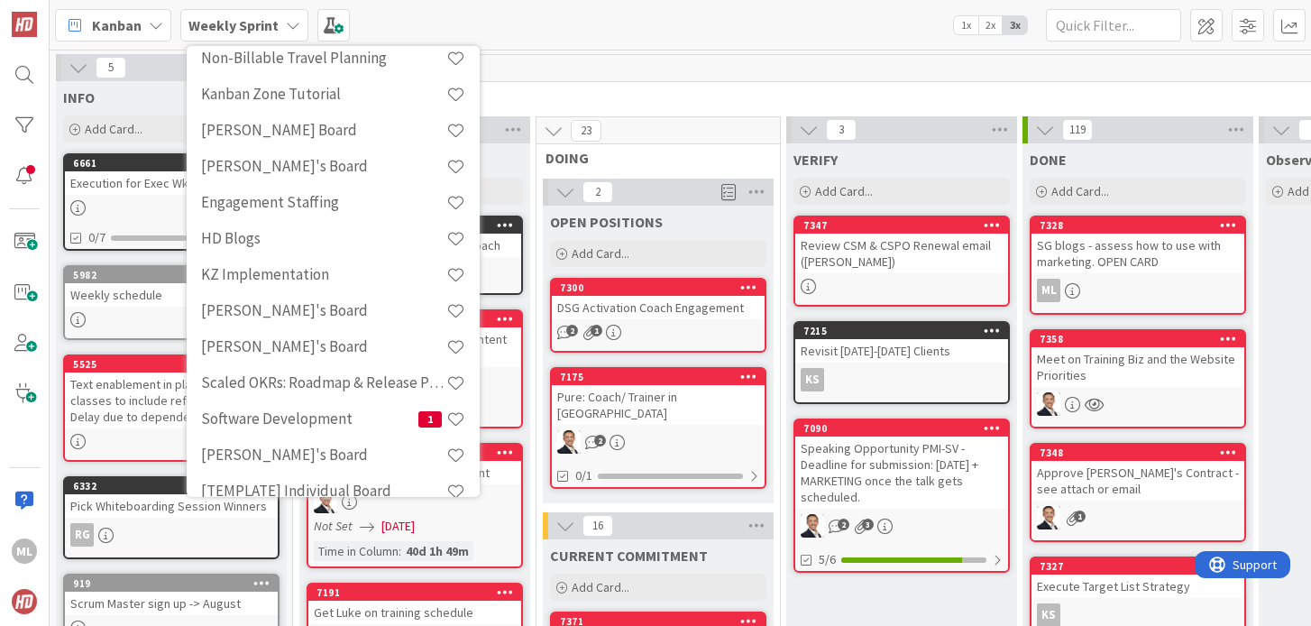
scroll to position [816, 0]
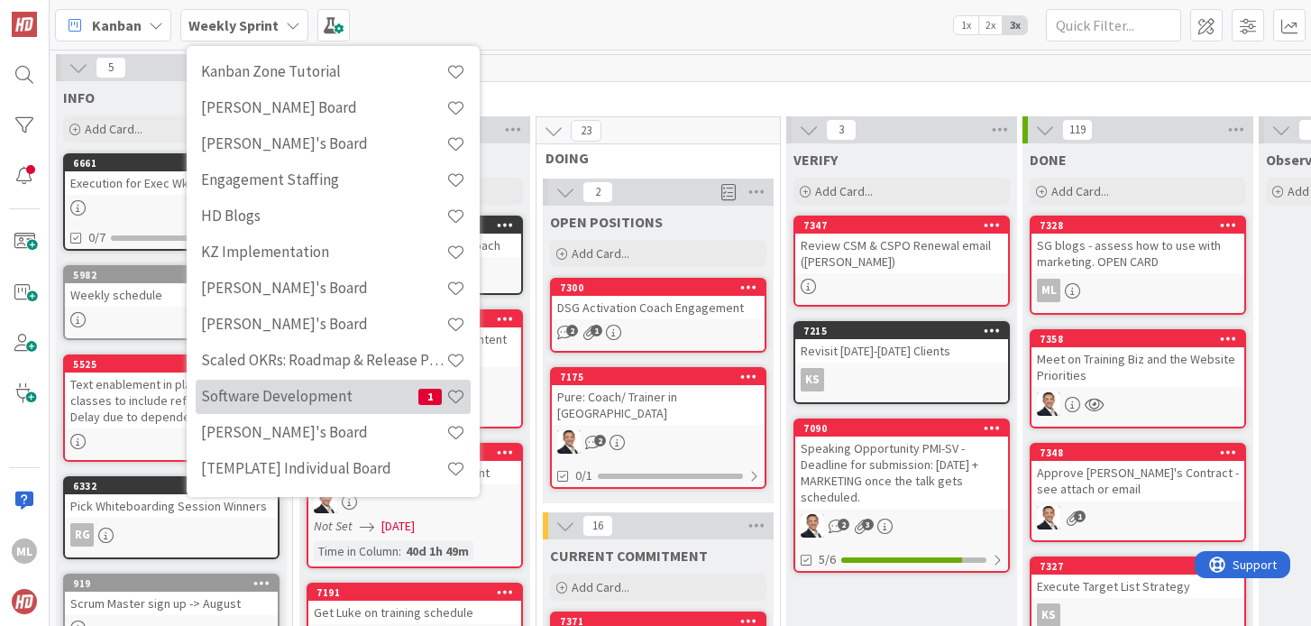
click at [295, 387] on h4 "Software Development" at bounding box center [309, 396] width 217 height 18
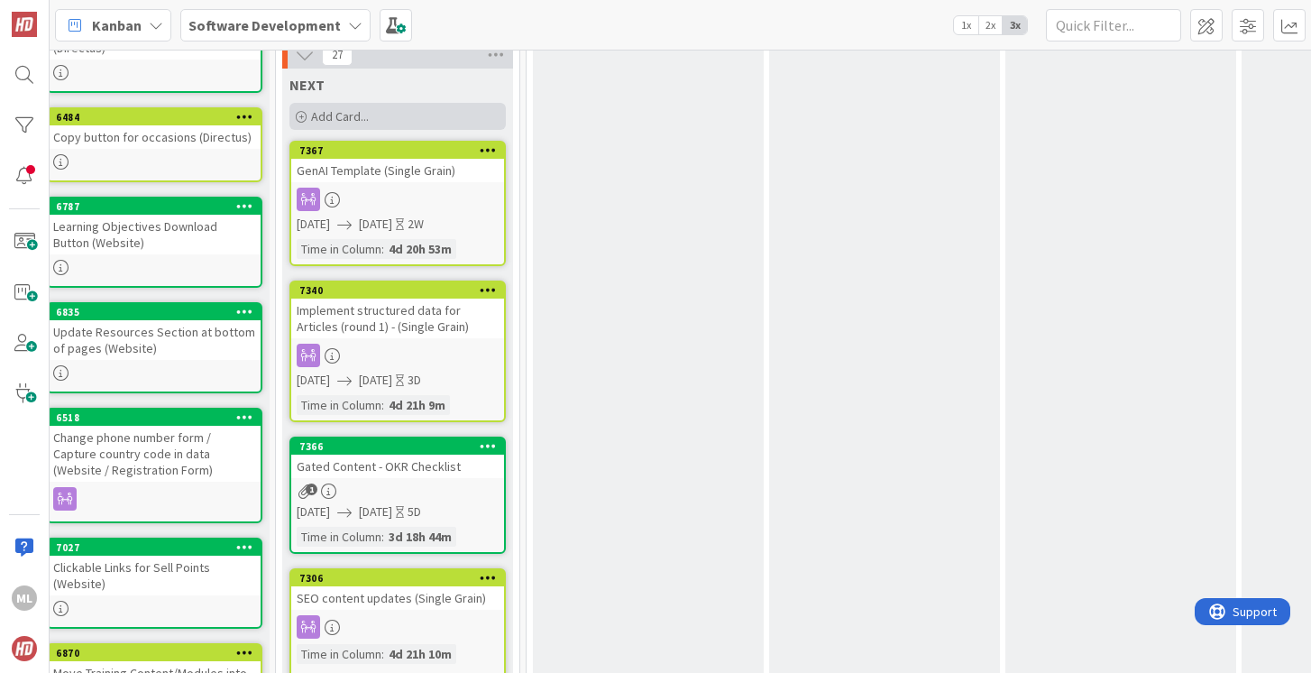
scroll to position [364, 740]
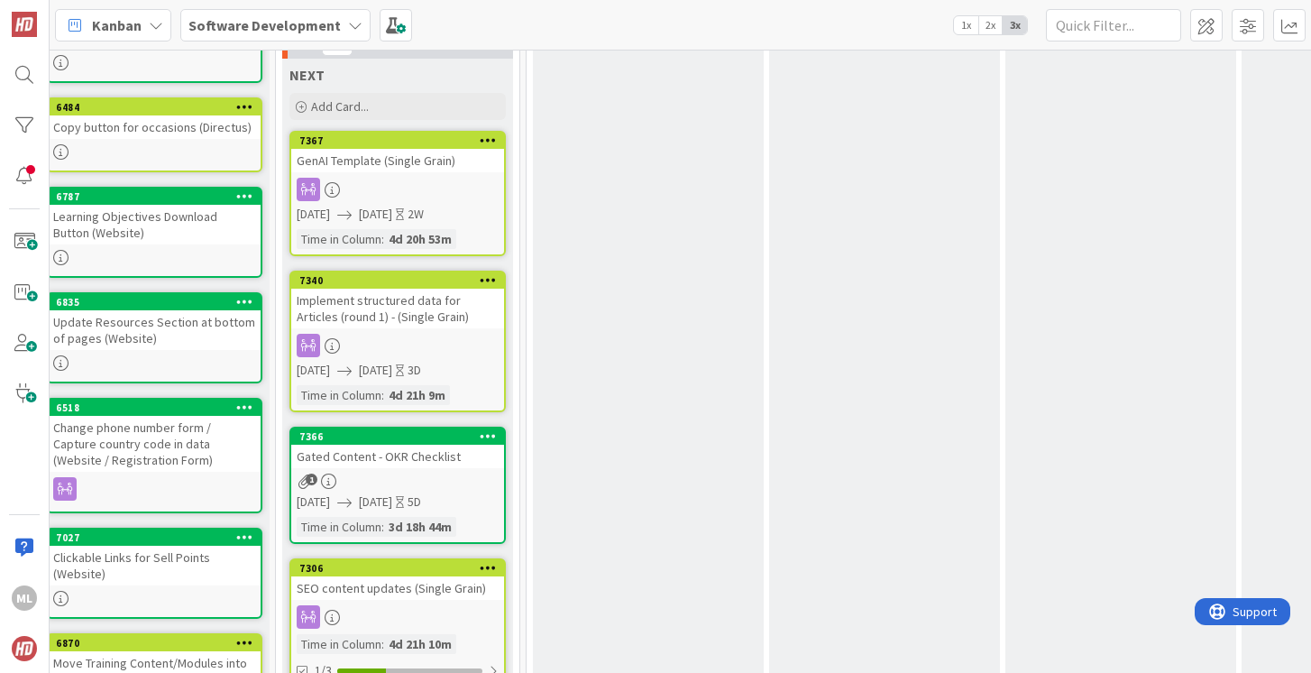
click at [283, 21] on b "Software Development" at bounding box center [264, 25] width 152 height 18
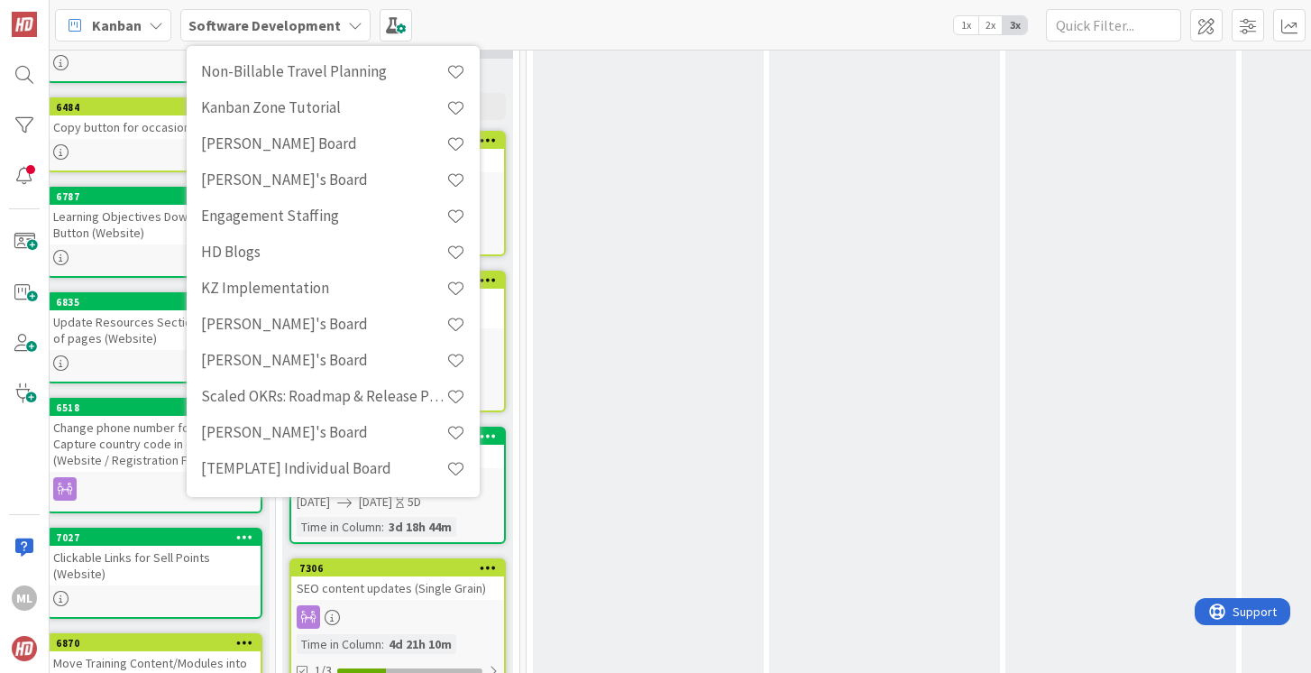
scroll to position [0, 0]
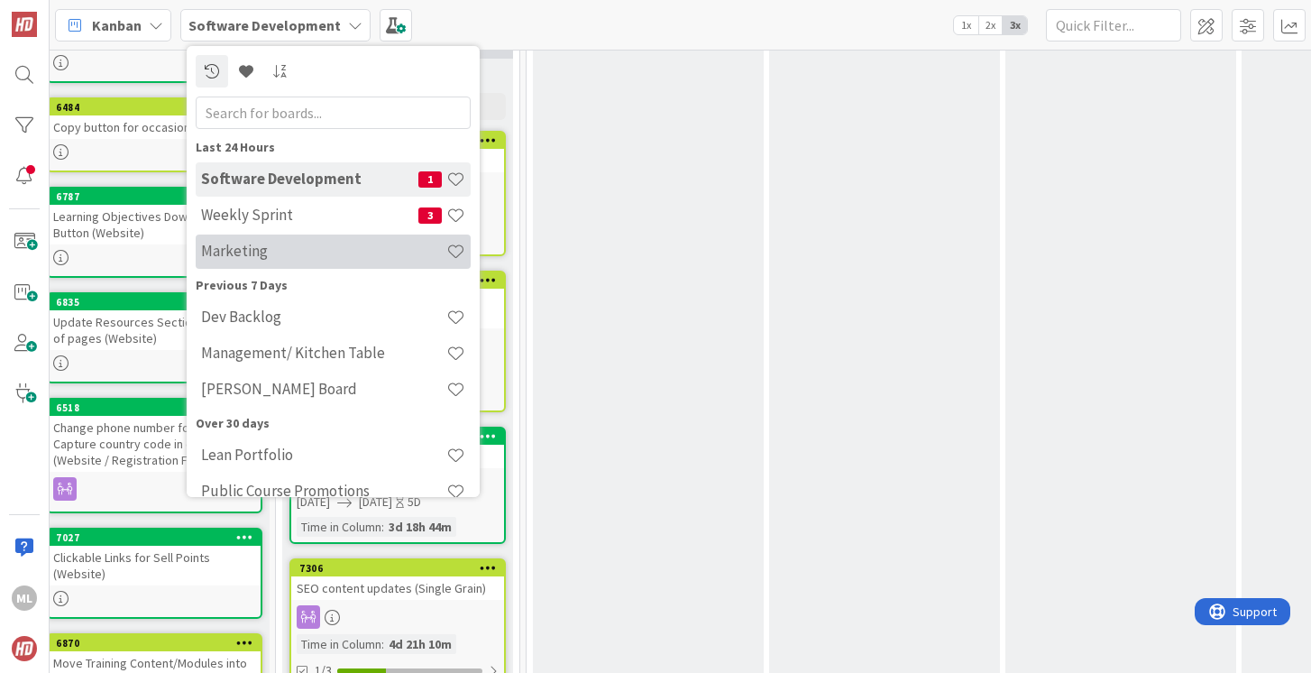
click at [248, 252] on h4 "Marketing" at bounding box center [323, 251] width 245 height 18
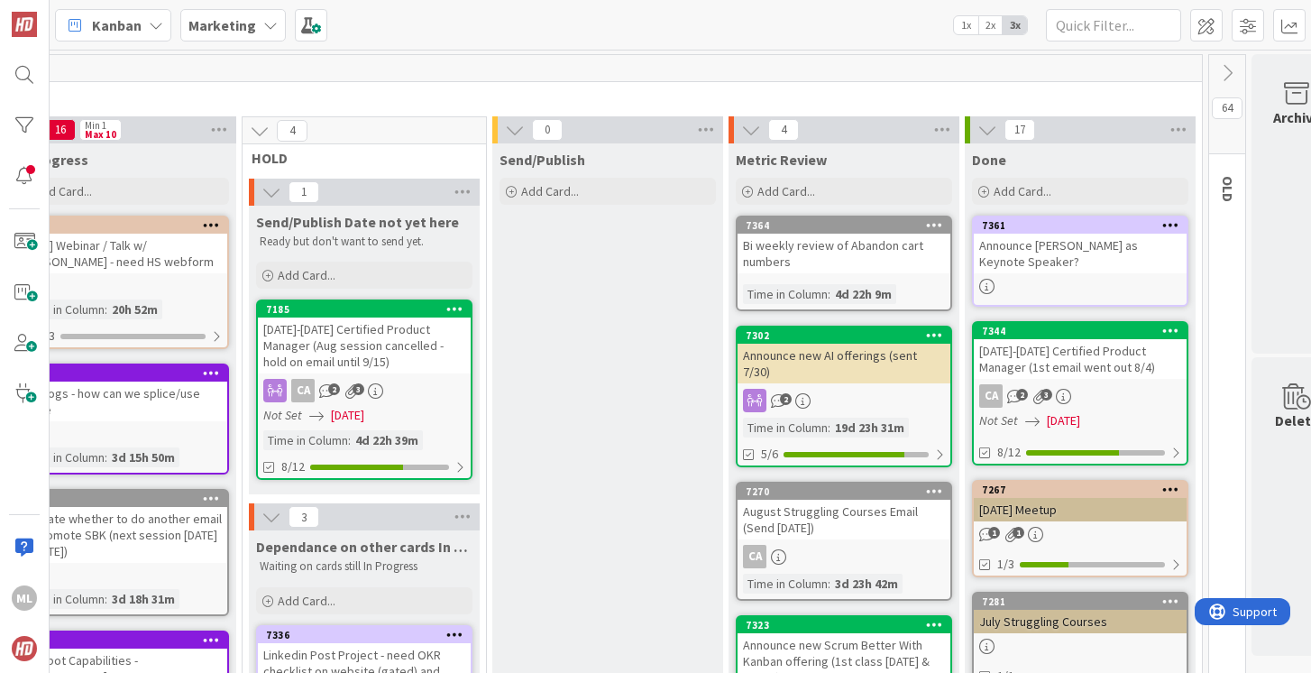
scroll to position [0, 610]
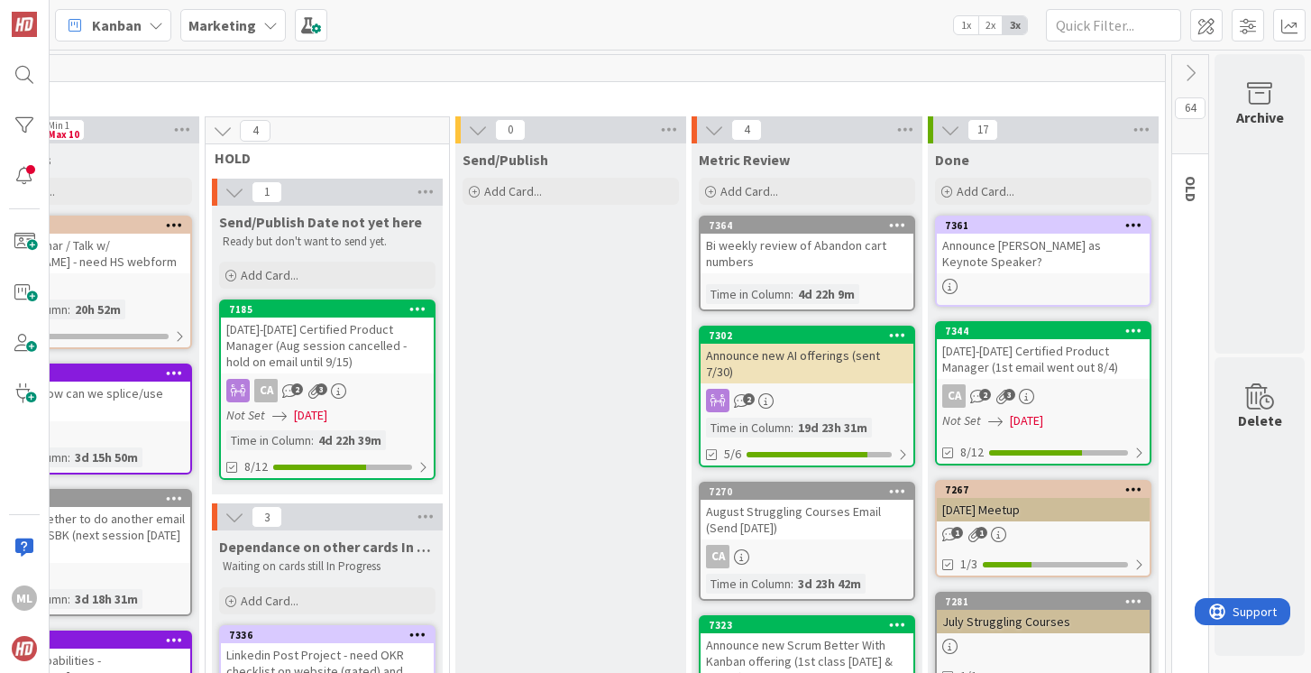
click at [793, 260] on div "Bi weekly review of Abandon cart numbers" at bounding box center [807, 254] width 213 height 40
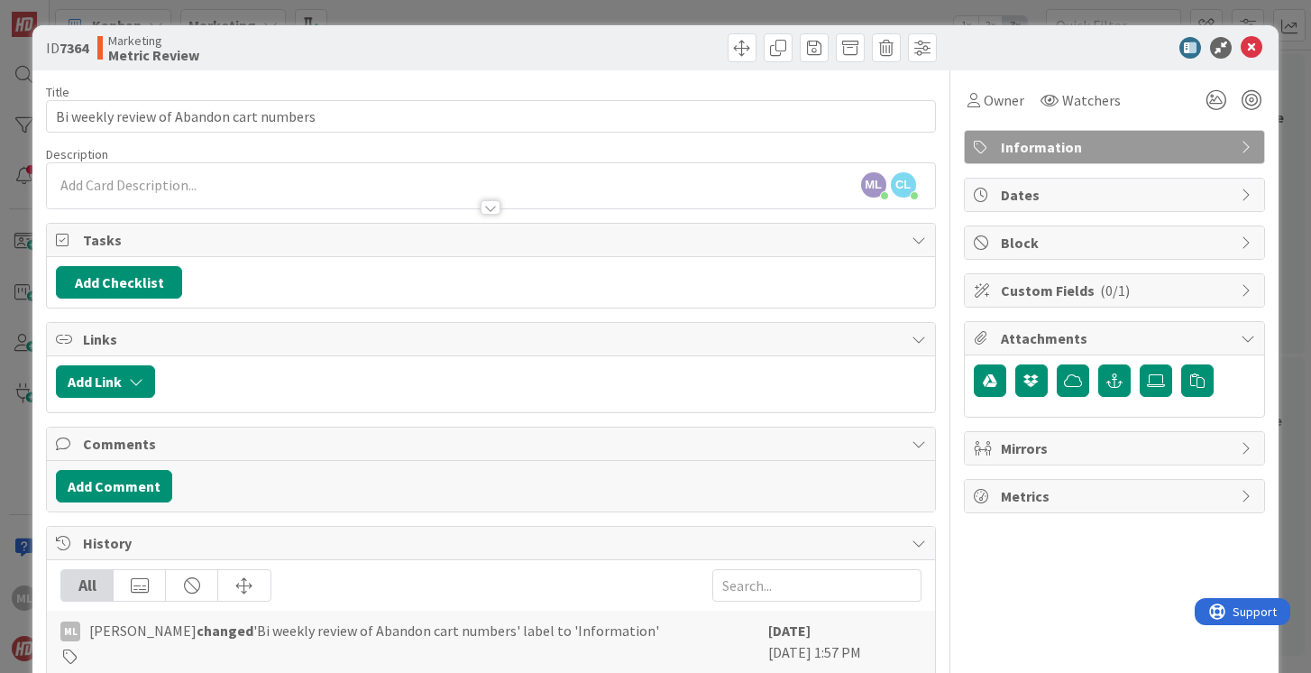
click at [225, 182] on div "ML Mary Louie just joined CL Cameron Louie just joined" at bounding box center [490, 185] width 887 height 45
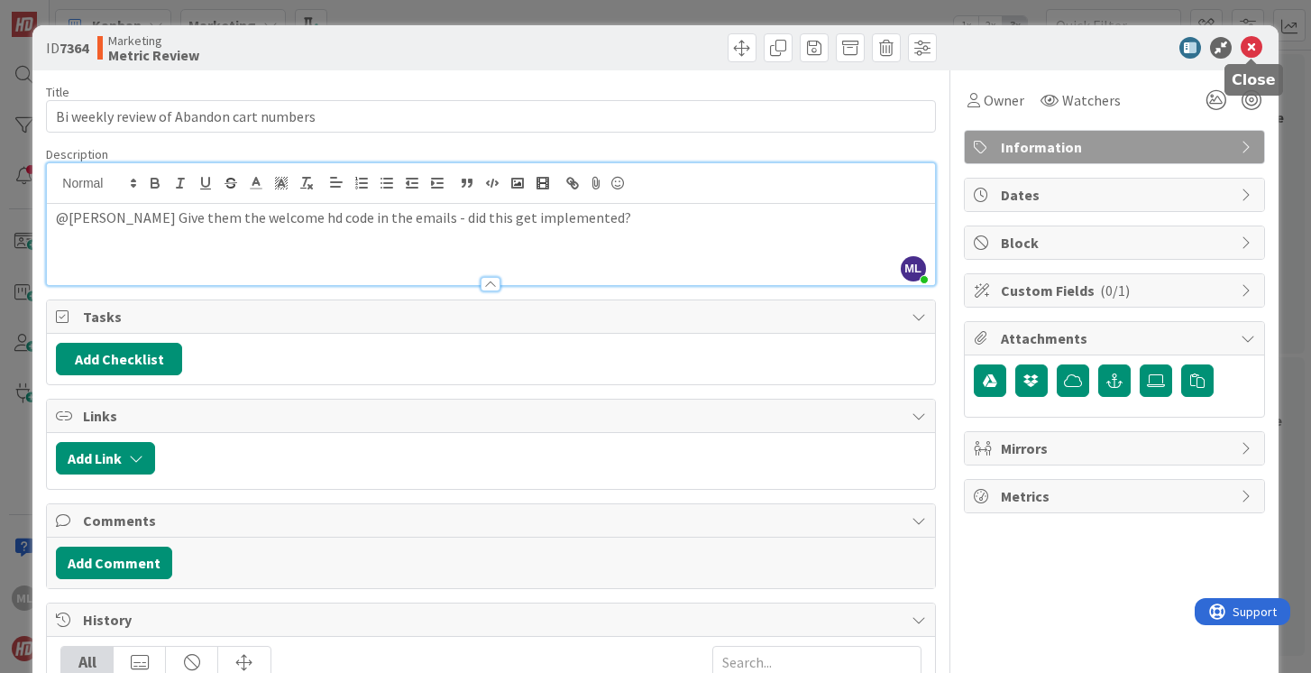
click at [1250, 50] on icon at bounding box center [1252, 48] width 22 height 22
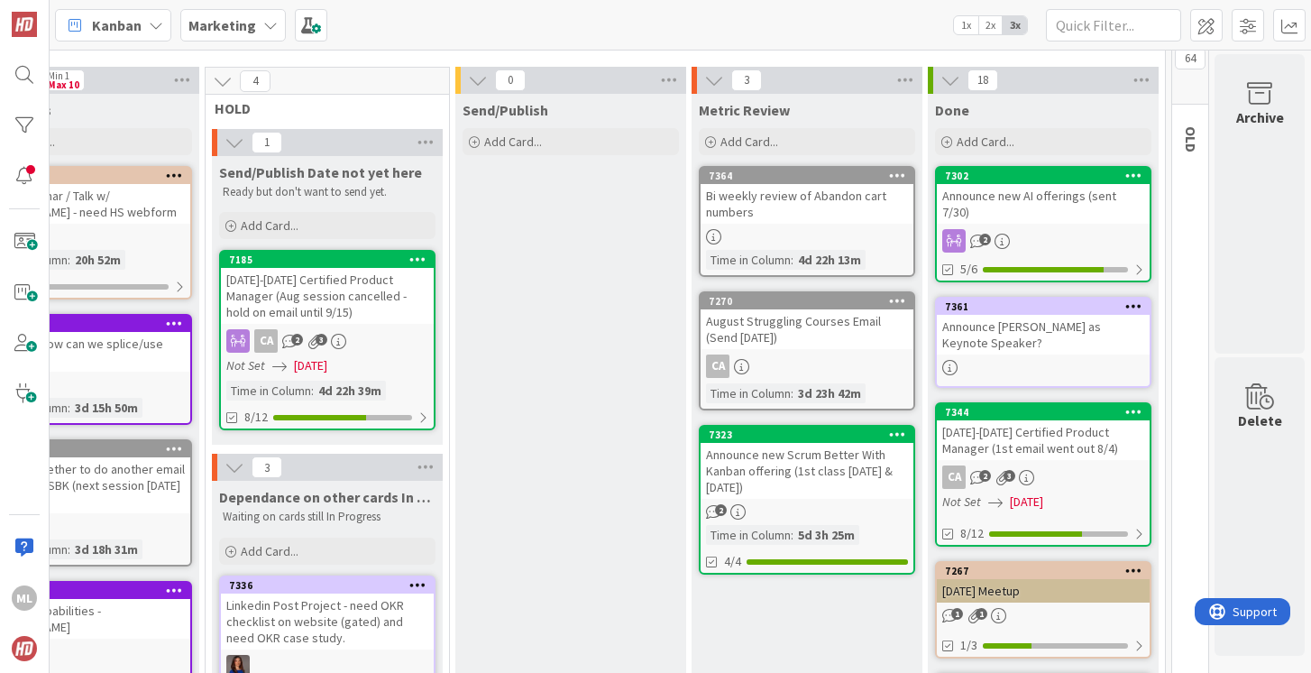
scroll to position [49, 610]
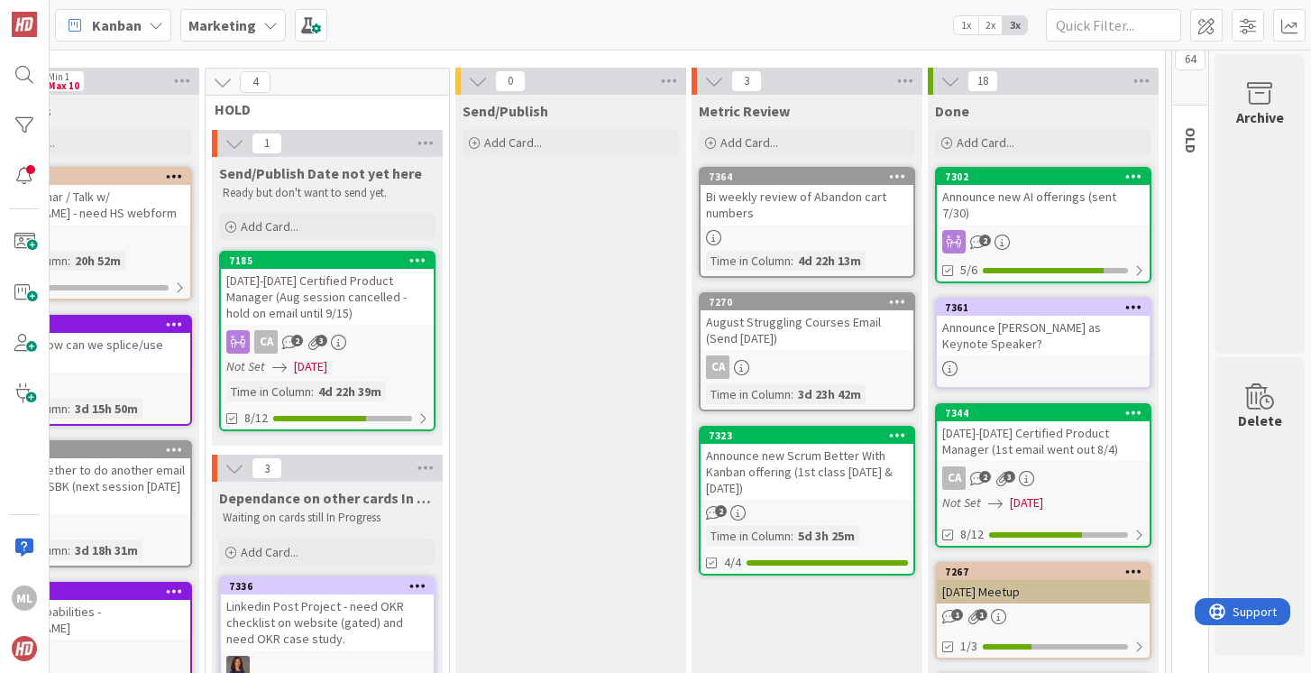
click at [780, 216] on div "Bi weekly review of Abandon cart numbers" at bounding box center [807, 205] width 213 height 40
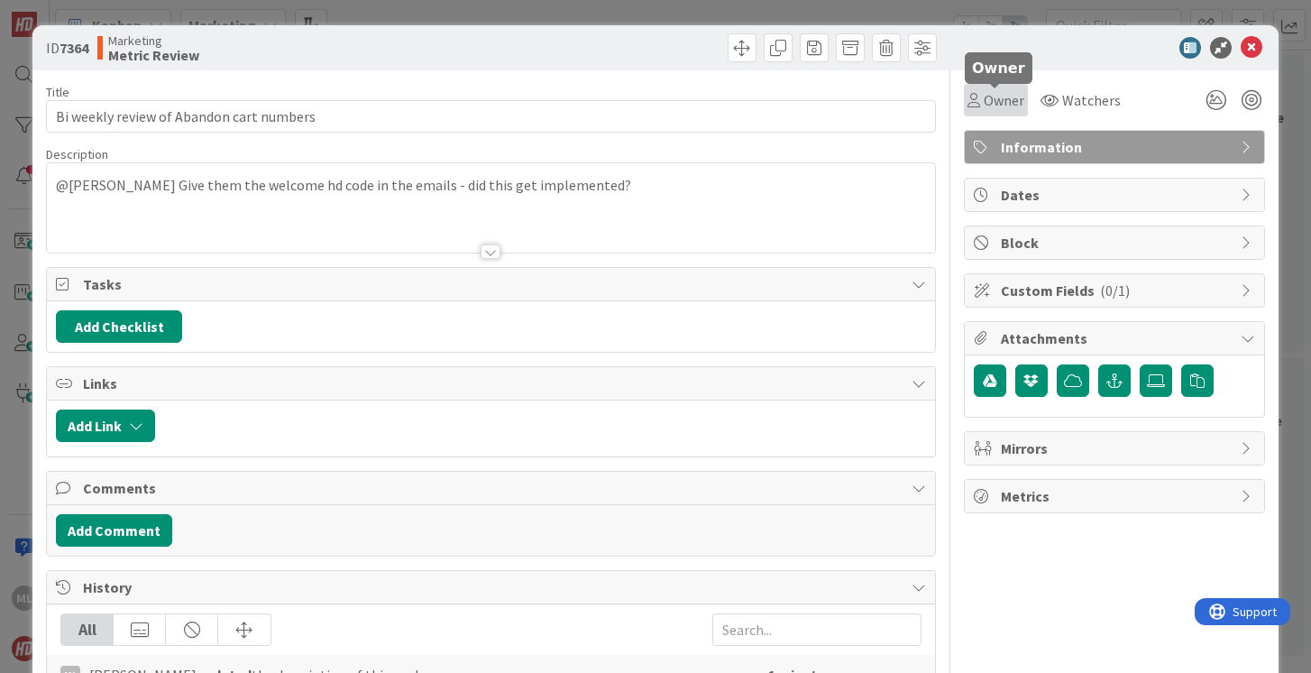
click at [1001, 105] on span "Owner" at bounding box center [1004, 100] width 41 height 22
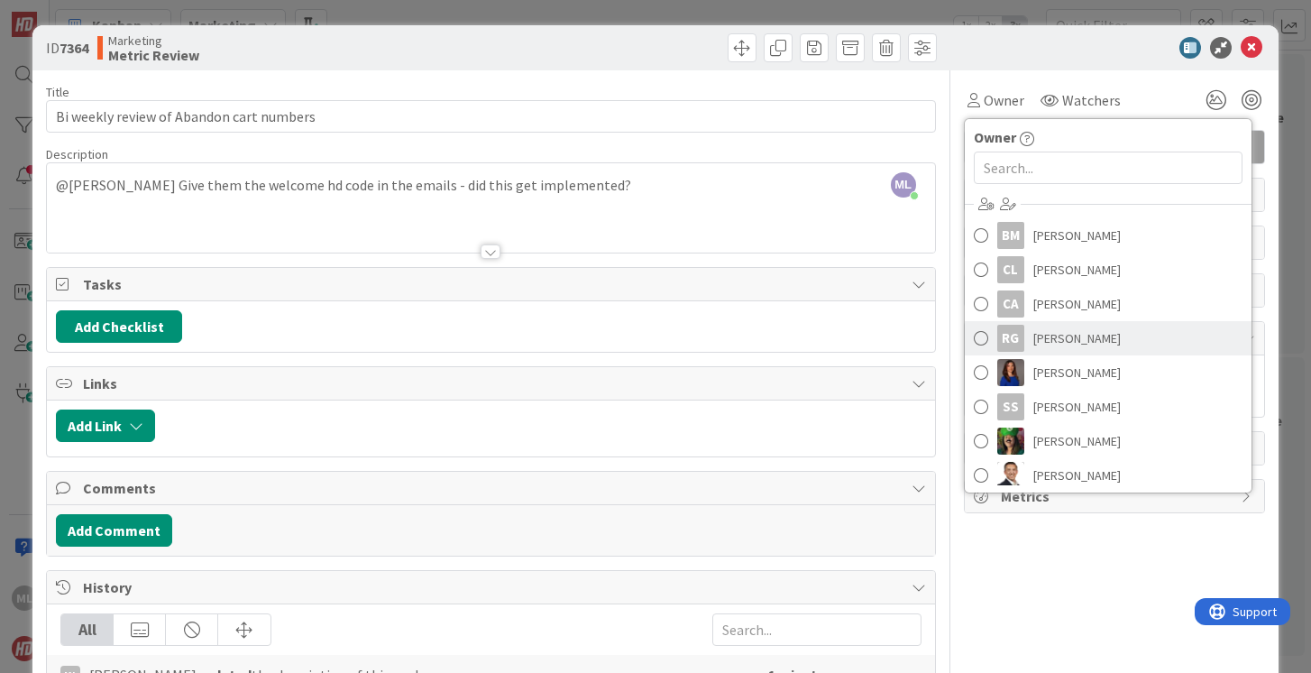
scroll to position [67, 0]
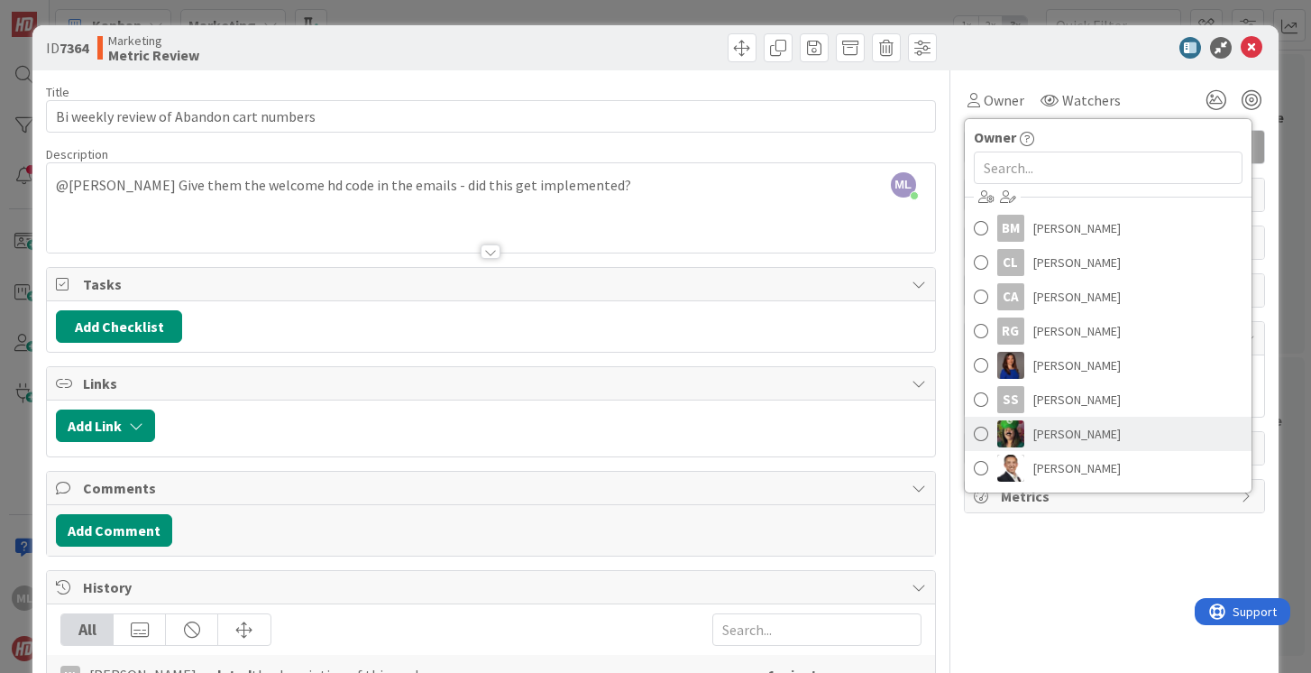
click at [982, 428] on span at bounding box center [981, 433] width 14 height 27
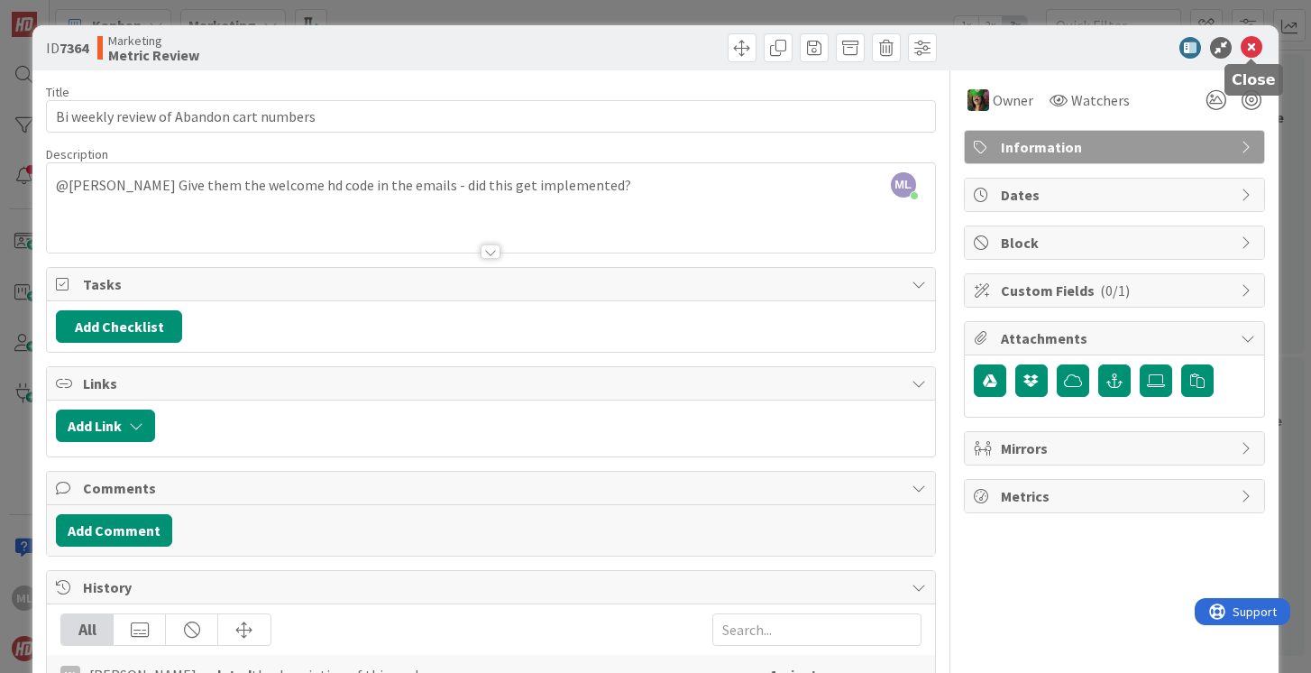
click at [1248, 50] on icon at bounding box center [1252, 48] width 22 height 22
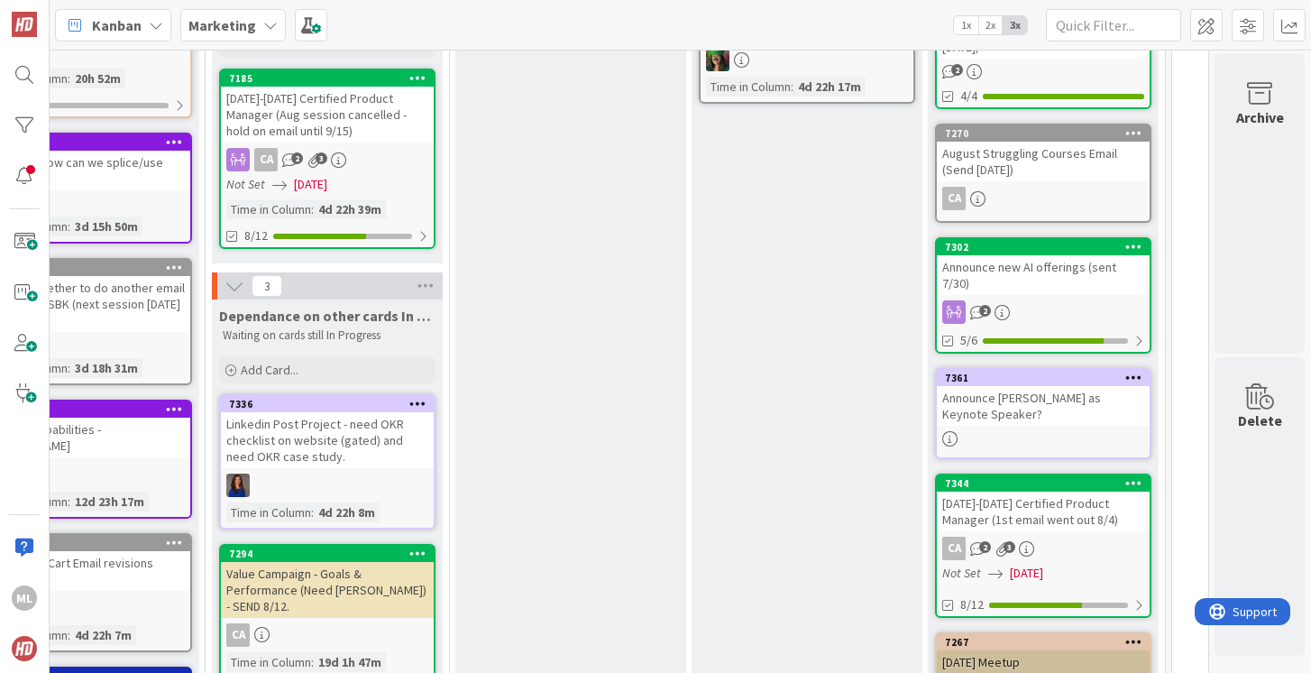
scroll to position [232, 610]
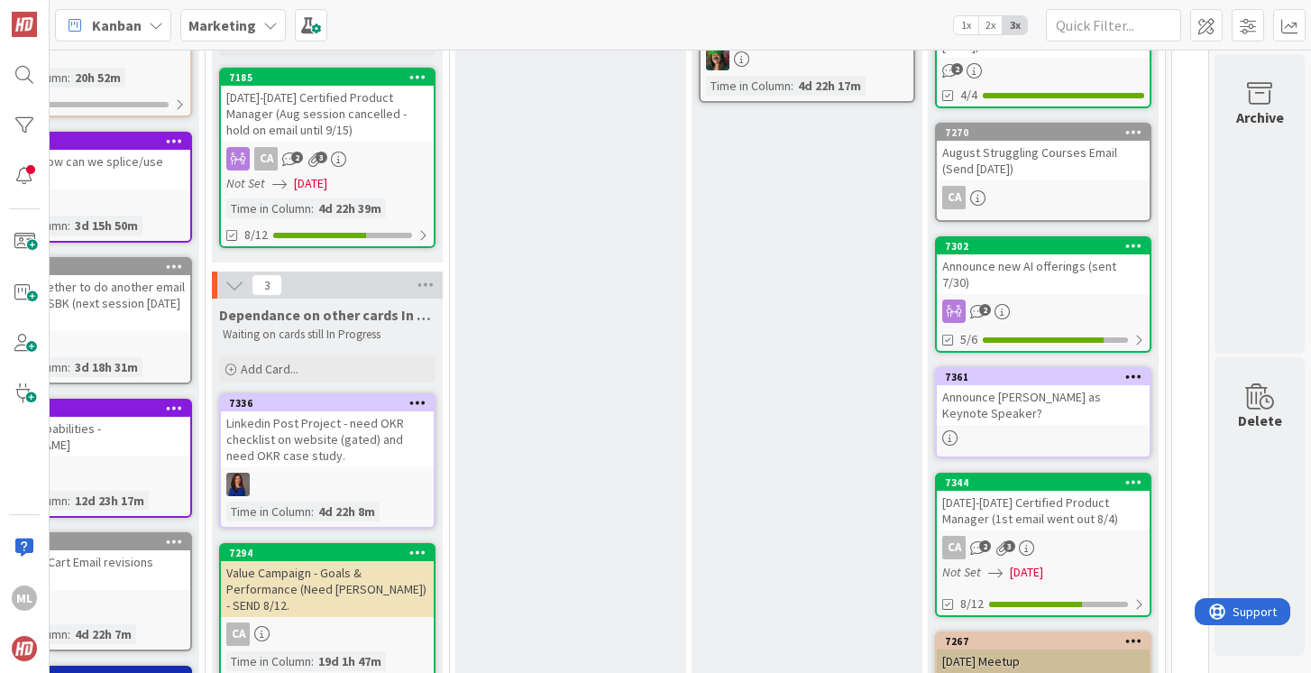
drag, startPoint x: 780, startPoint y: 394, endPoint x: 702, endPoint y: 31, distance: 371.6
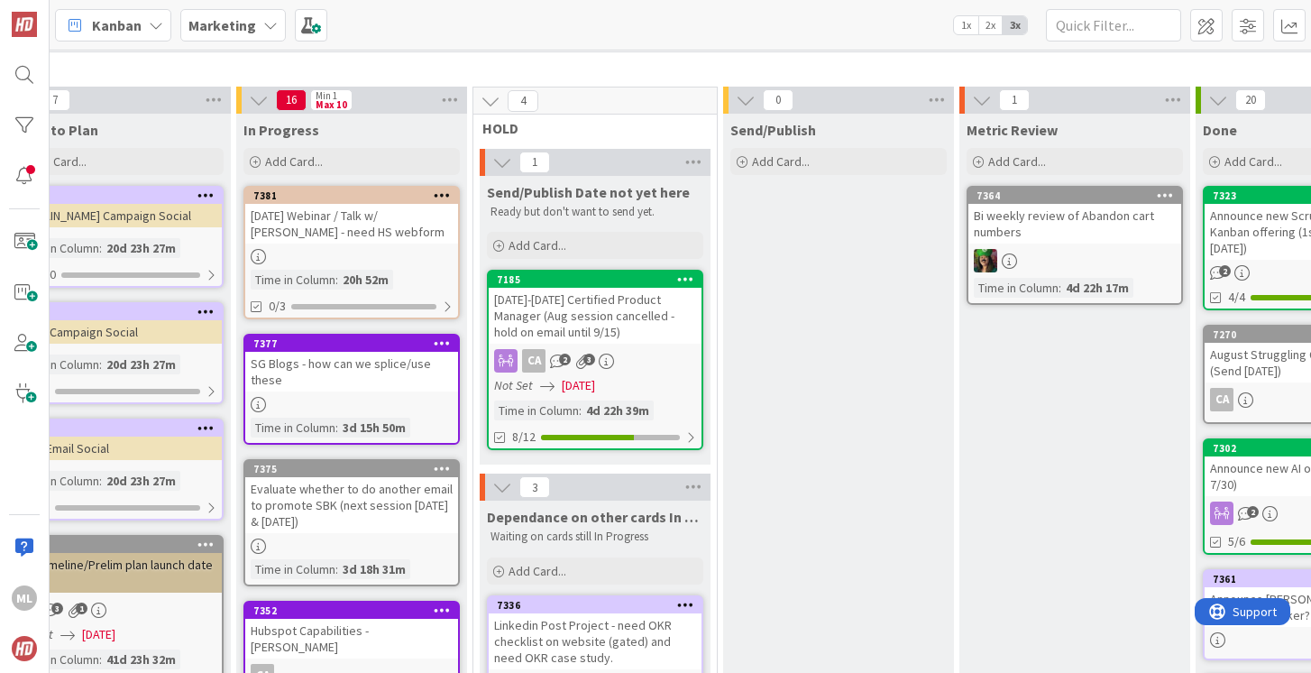
scroll to position [30, 342]
click at [363, 228] on div "[DATE] Webinar / Talk w/ [PERSON_NAME] - need HS webform" at bounding box center [352, 224] width 213 height 40
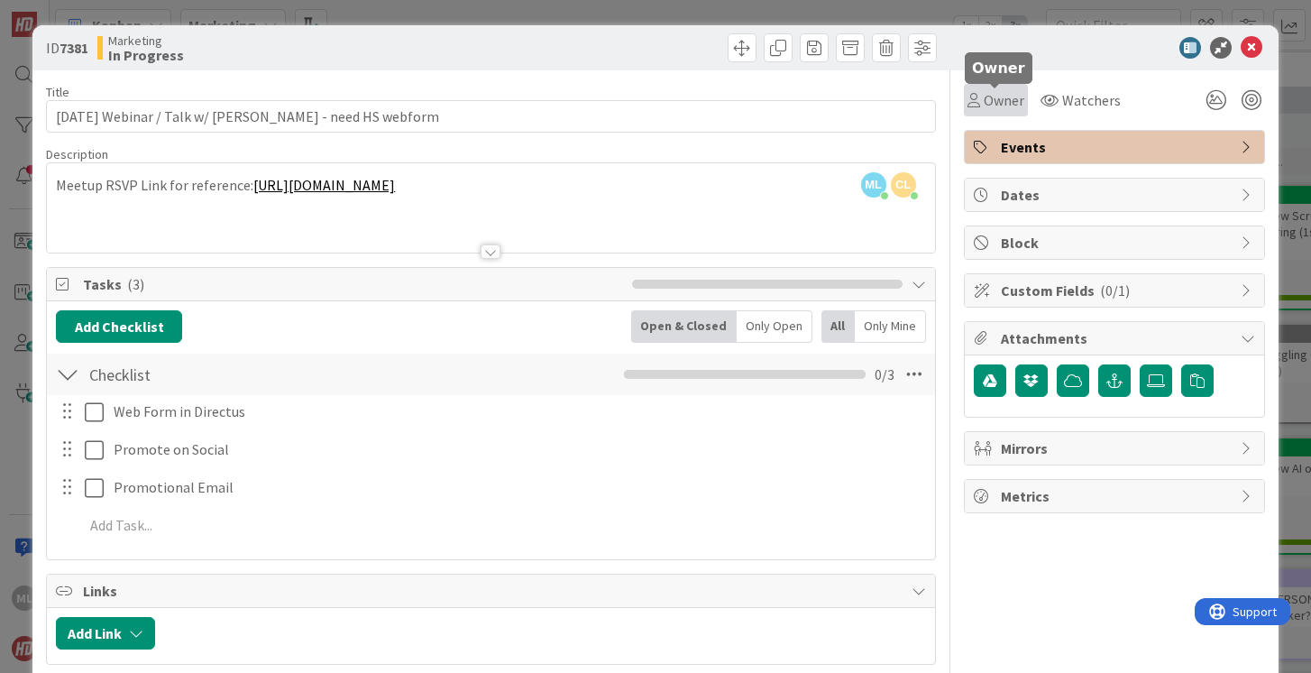
click at [999, 93] on span "Owner" at bounding box center [1004, 100] width 41 height 22
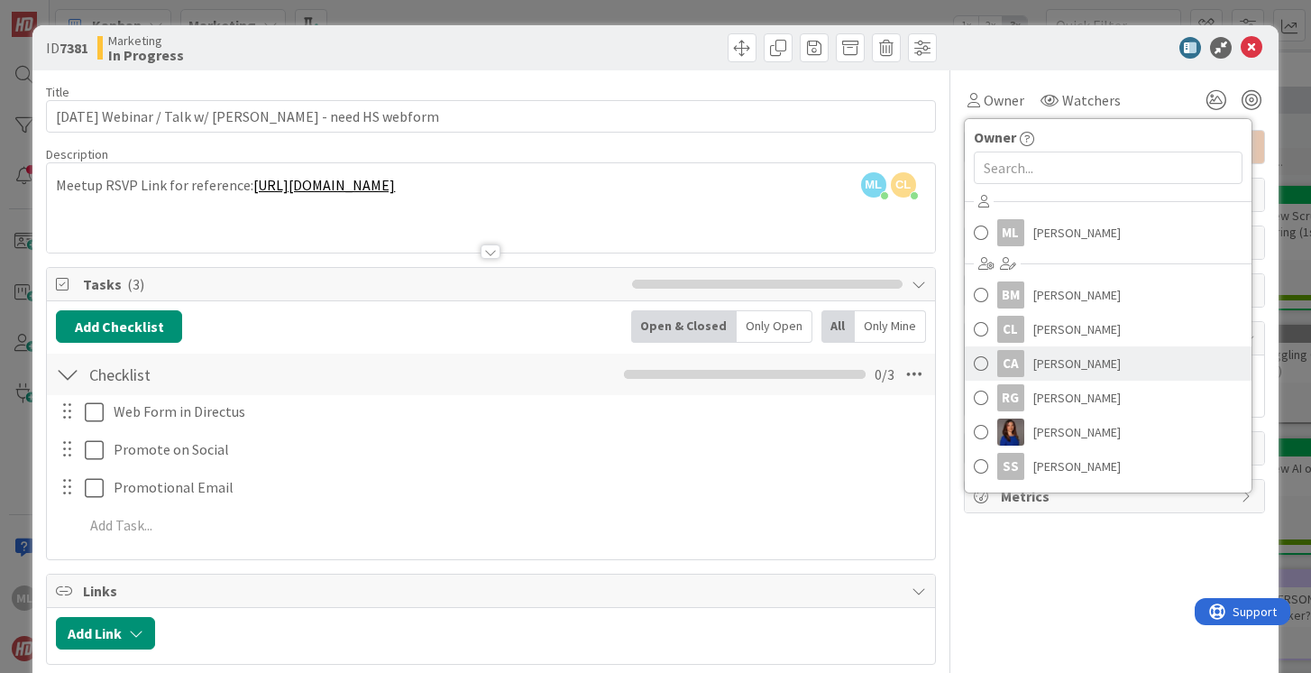
click at [980, 363] on span at bounding box center [981, 363] width 14 height 27
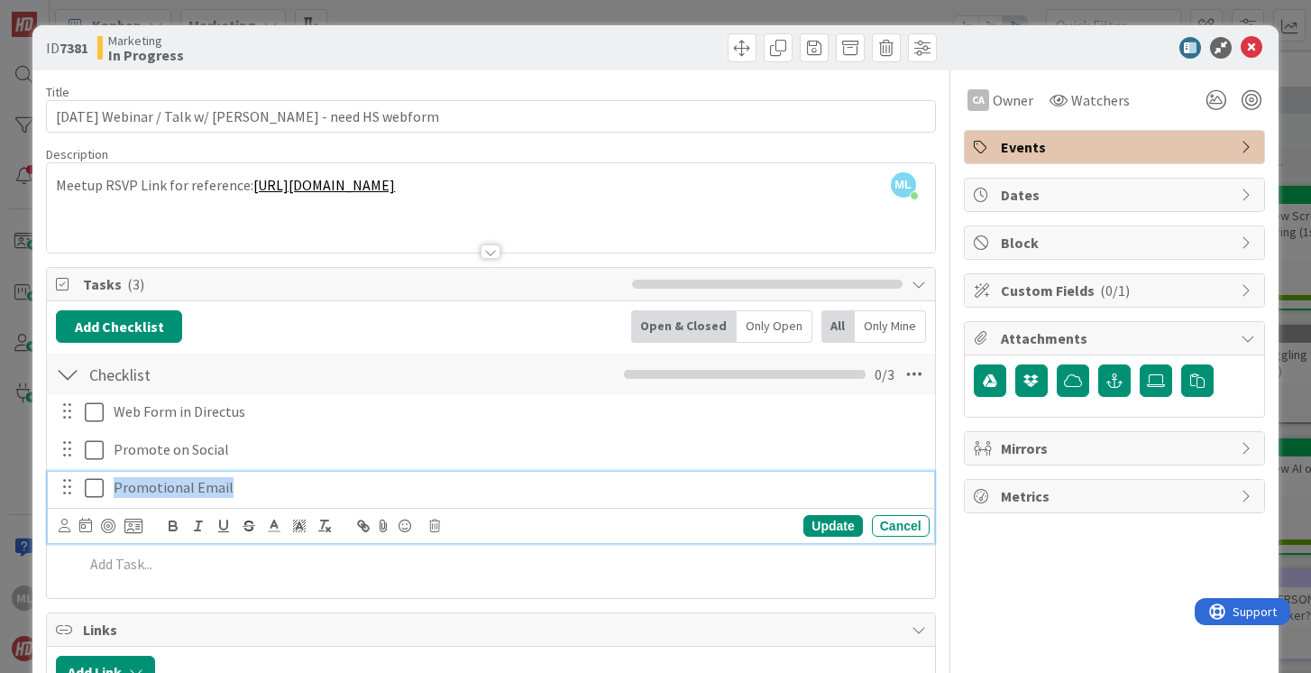
drag, startPoint x: 113, startPoint y: 488, endPoint x: 254, endPoint y: 489, distance: 141.6
click at [255, 489] on p "Promotional Email" at bounding box center [518, 487] width 809 height 21
click at [191, 487] on p "Promotional Email" at bounding box center [518, 487] width 809 height 21
click at [1250, 49] on icon at bounding box center [1252, 48] width 22 height 22
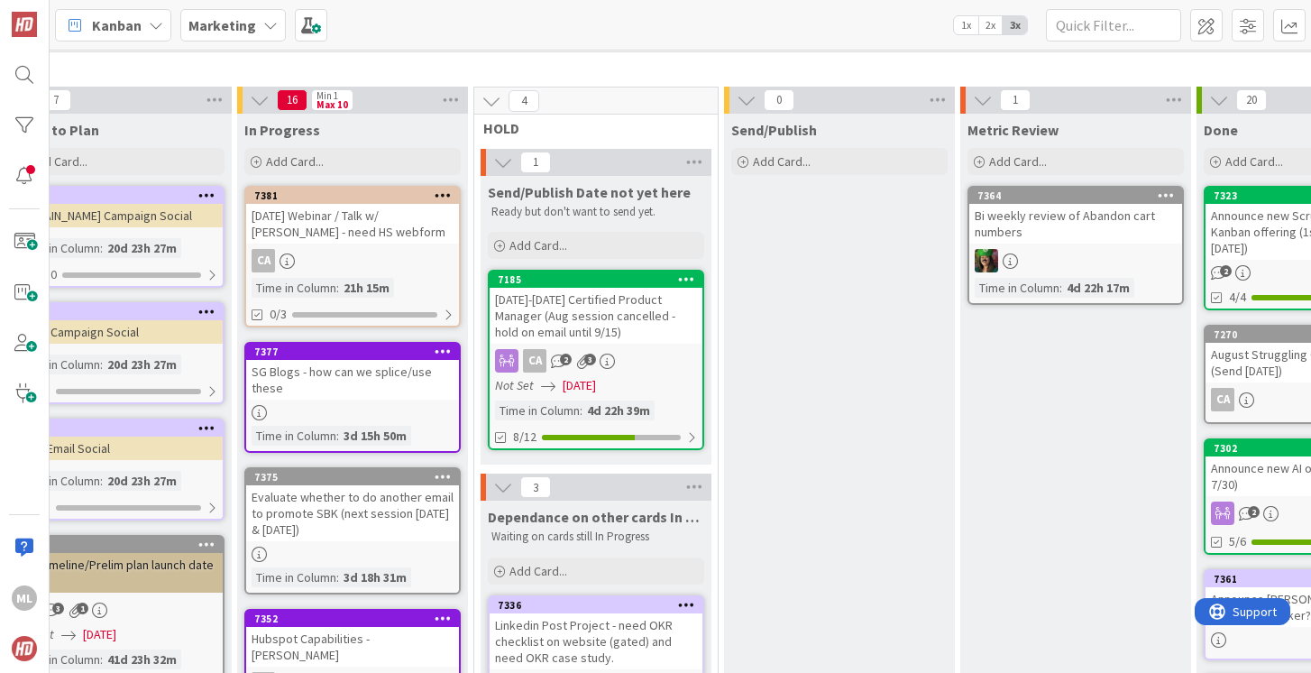
click at [356, 393] on div "SG Blogs - how can we splice/use these" at bounding box center [352, 380] width 213 height 40
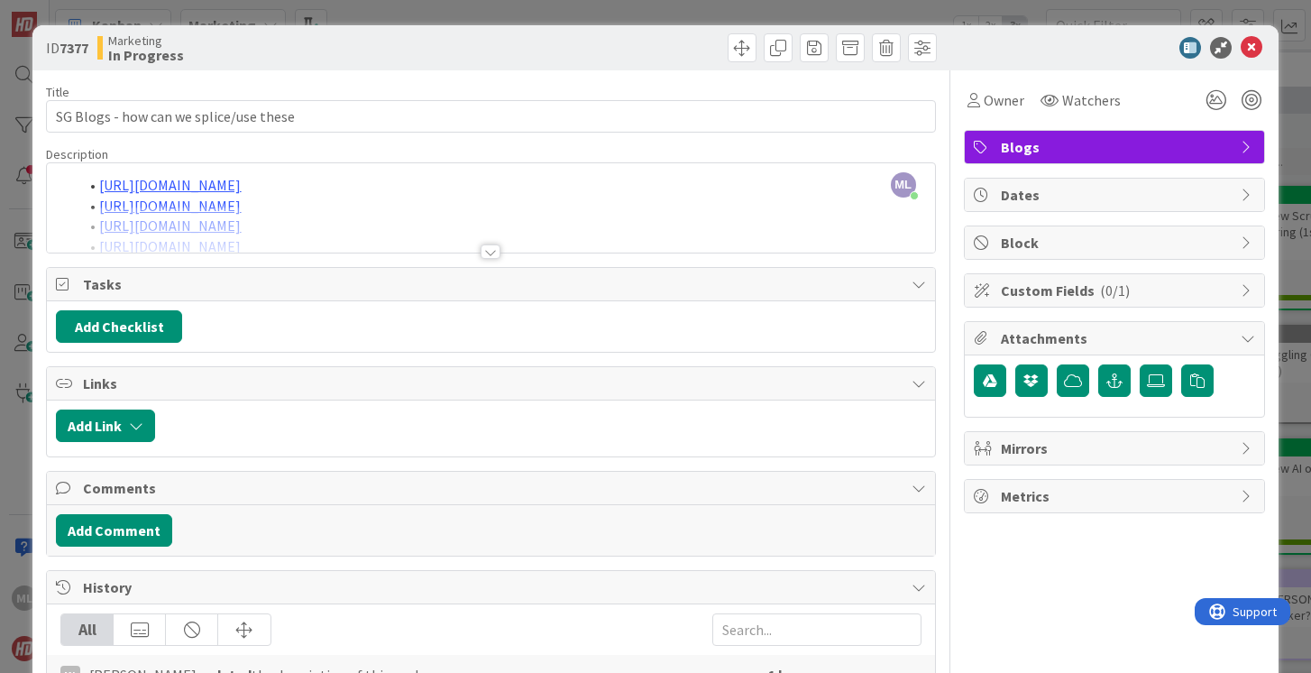
click at [493, 246] on div at bounding box center [491, 251] width 20 height 14
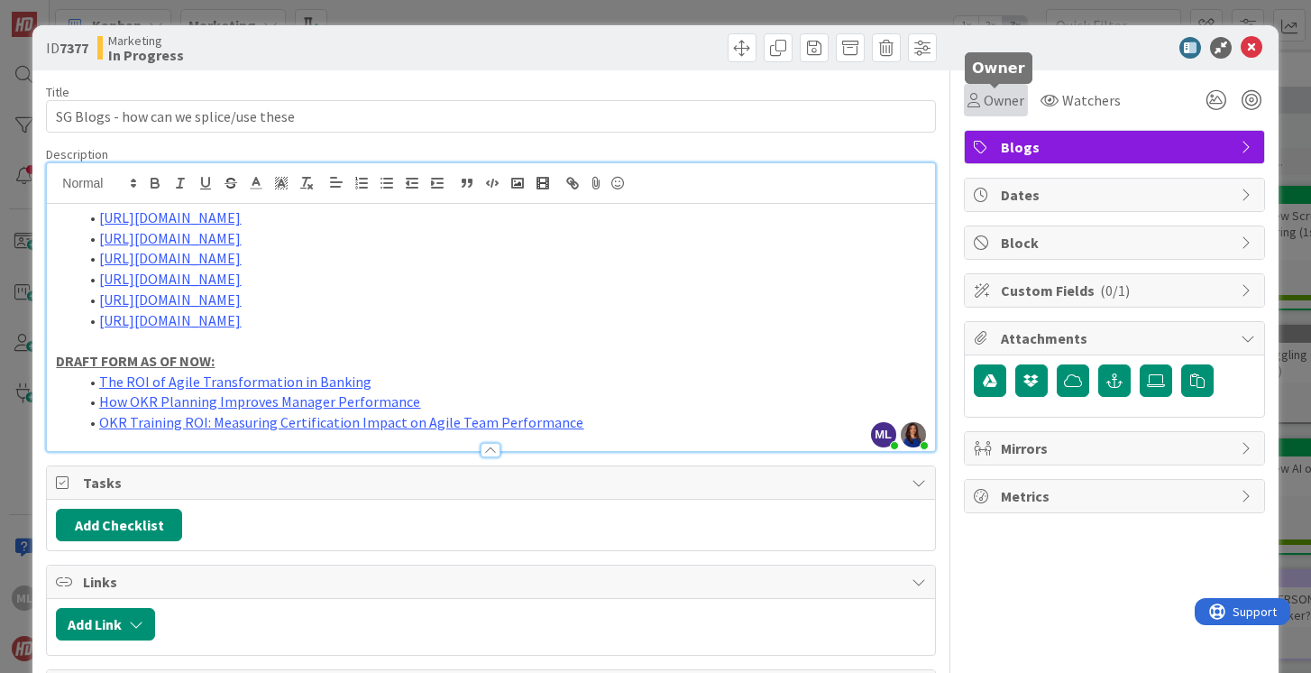
click at [993, 94] on span "Owner" at bounding box center [1004, 100] width 41 height 22
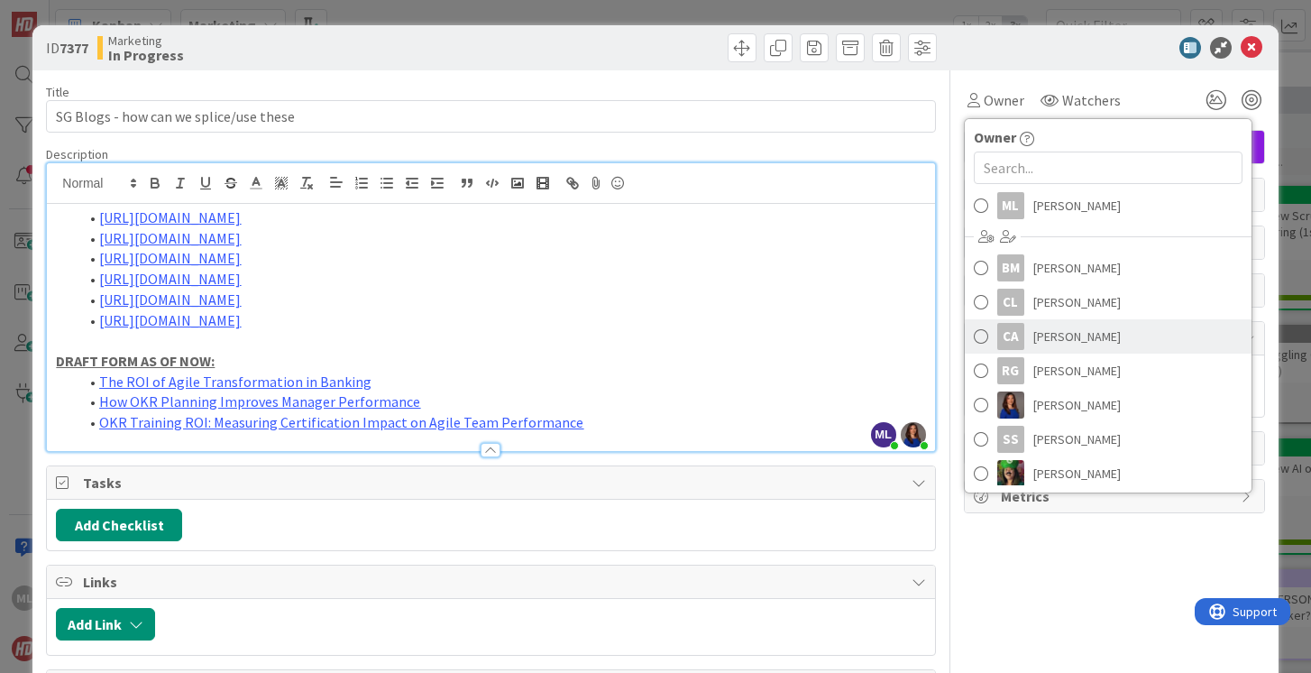
scroll to position [38, 0]
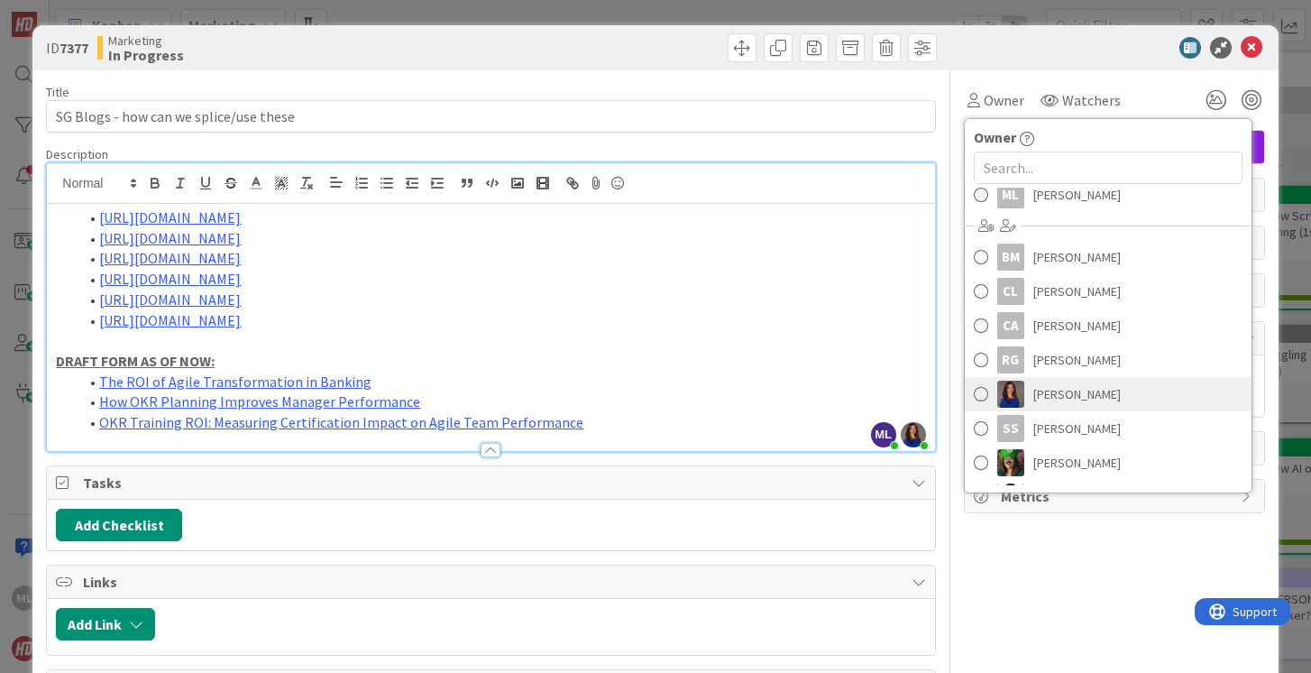
click at [980, 397] on span at bounding box center [981, 394] width 14 height 27
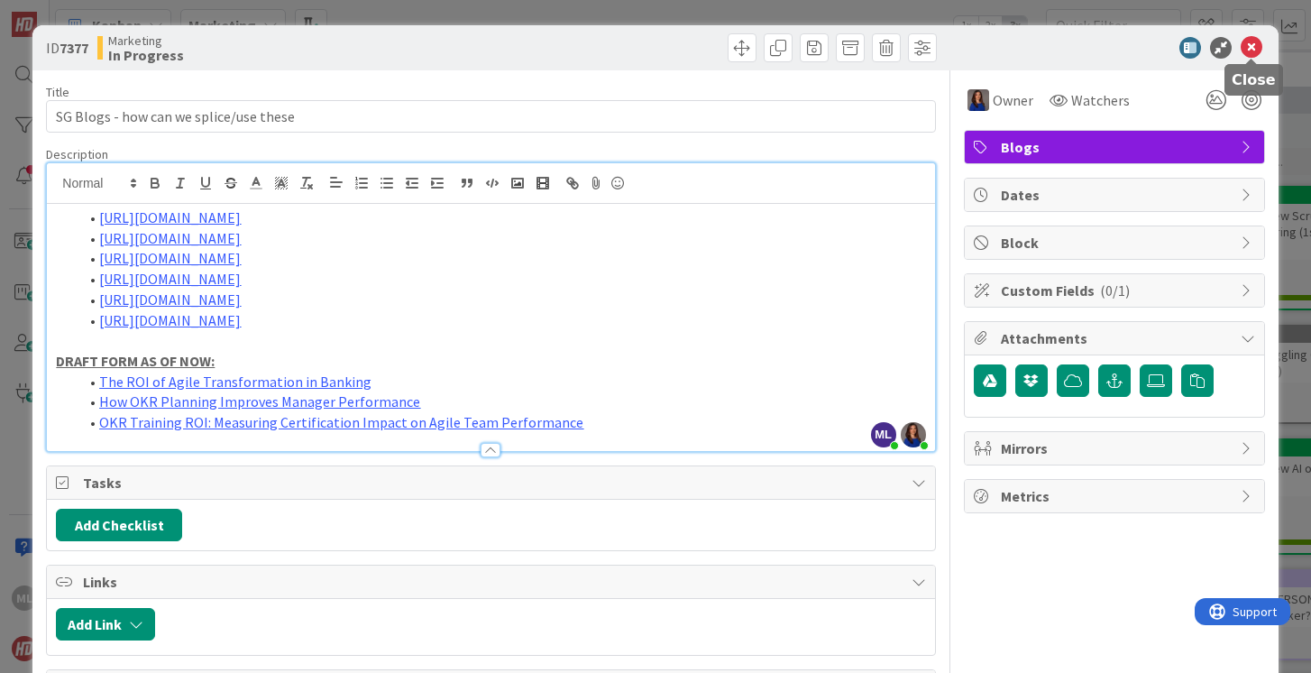
click at [1250, 48] on icon at bounding box center [1252, 48] width 22 height 22
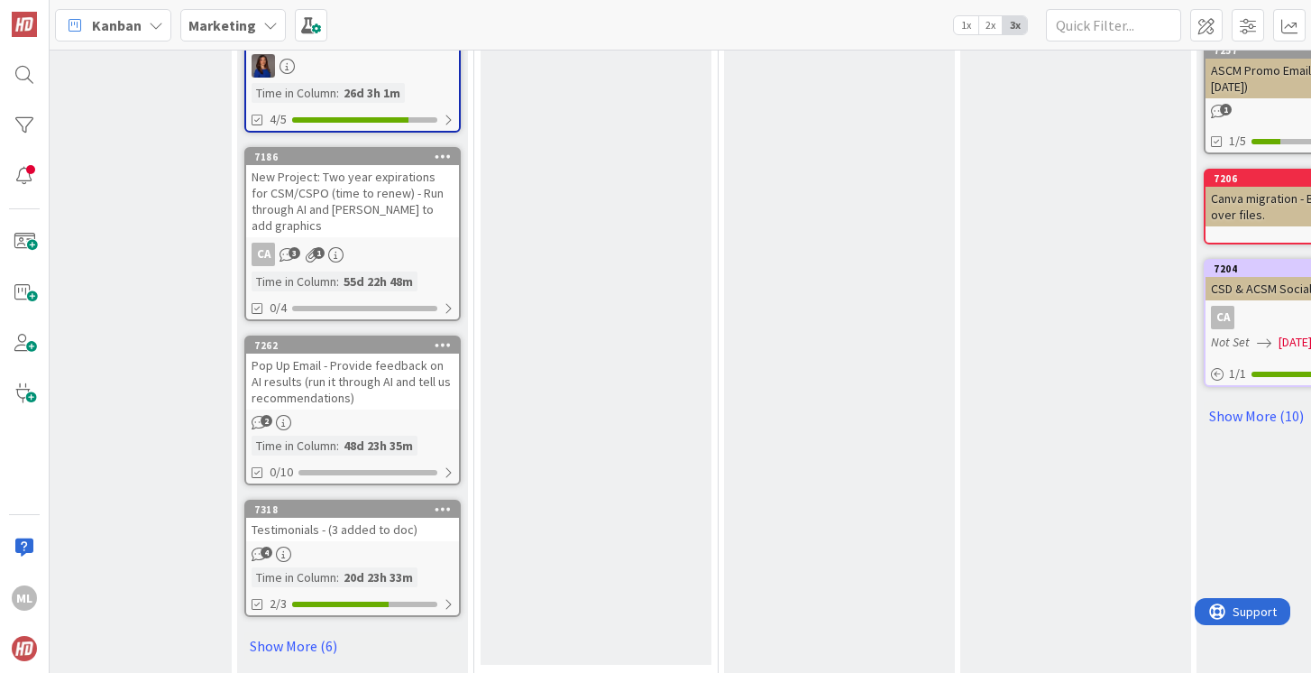
scroll to position [1051, 342]
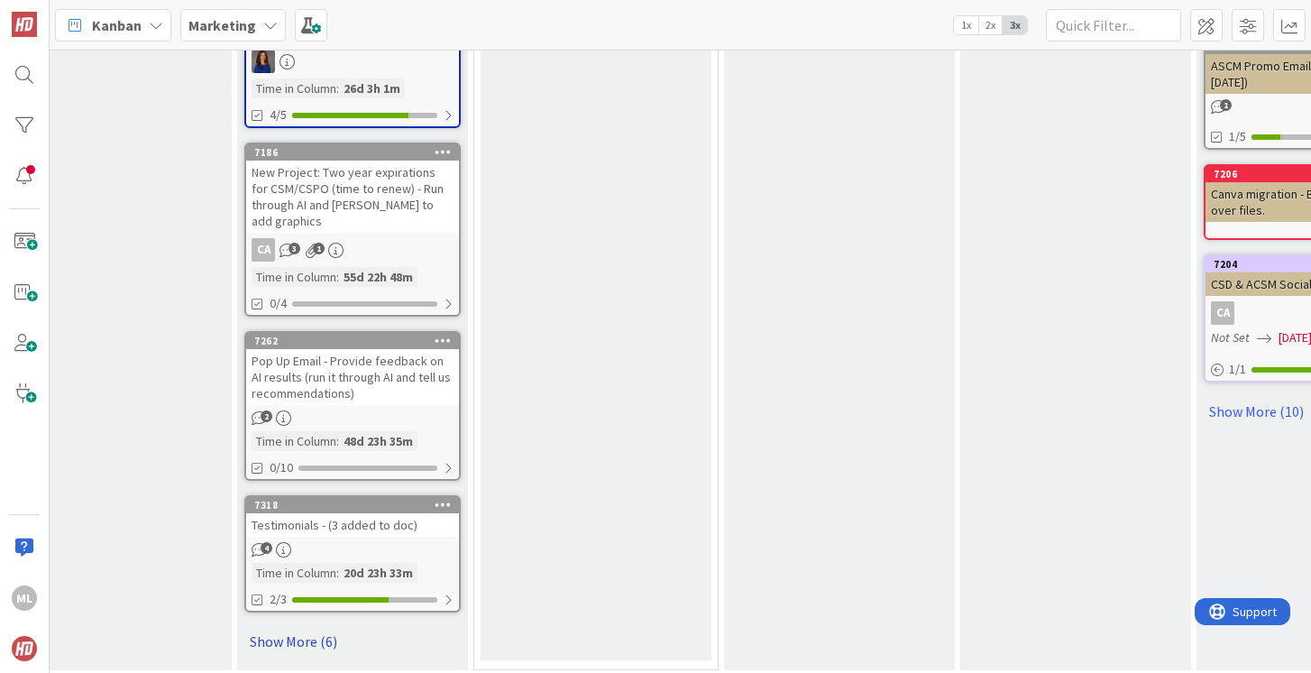
click at [312, 625] on link "Show More (6)" at bounding box center [352, 641] width 216 height 29
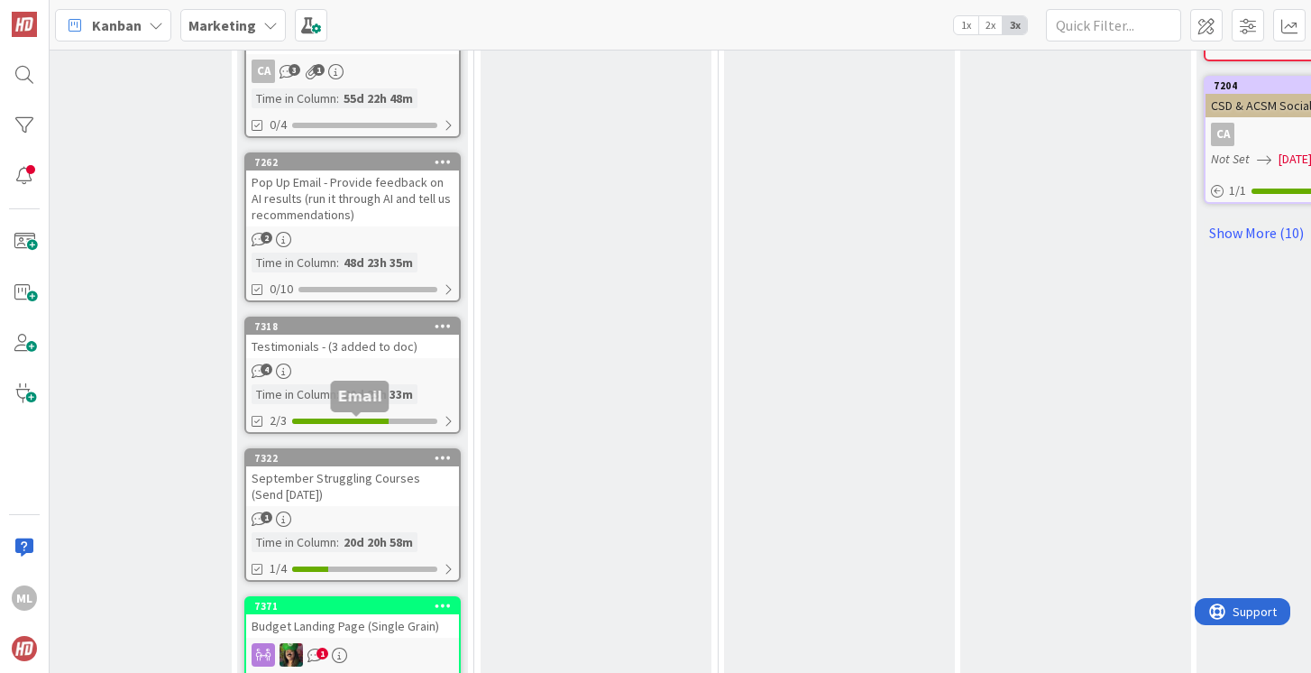
scroll to position [1247, 342]
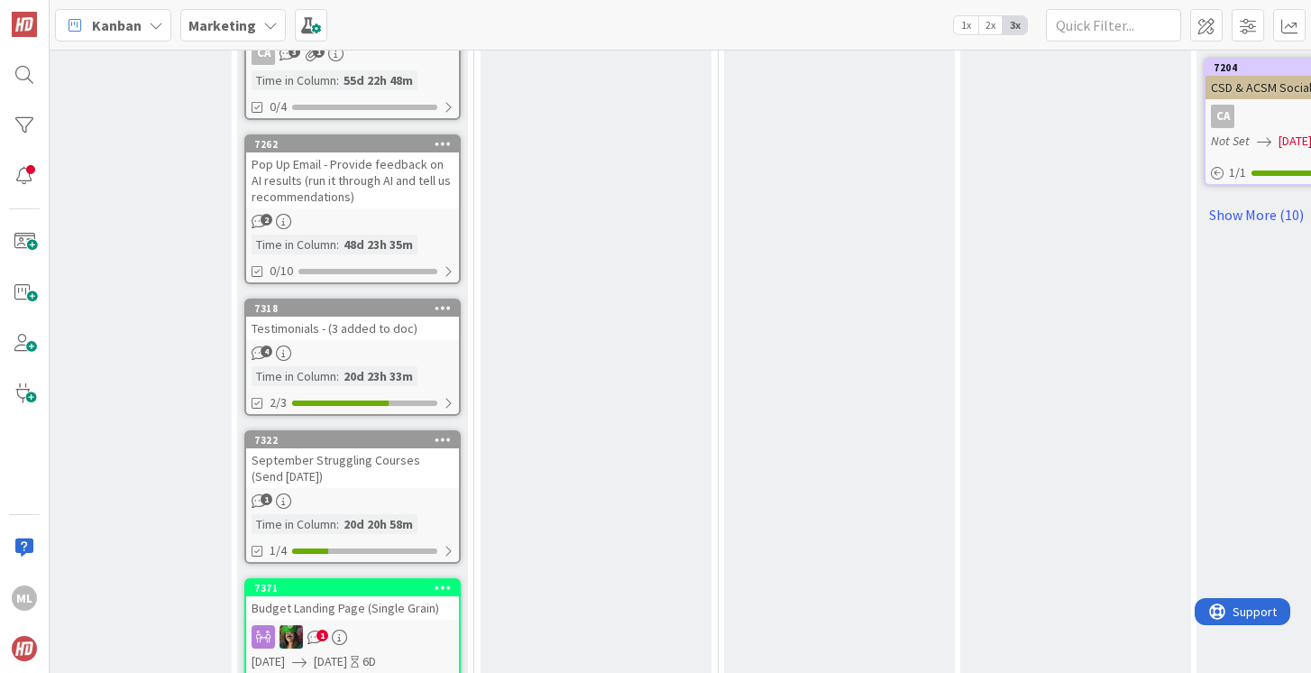
click at [339, 461] on div "September Struggling Courses (Send [DATE])" at bounding box center [352, 468] width 213 height 40
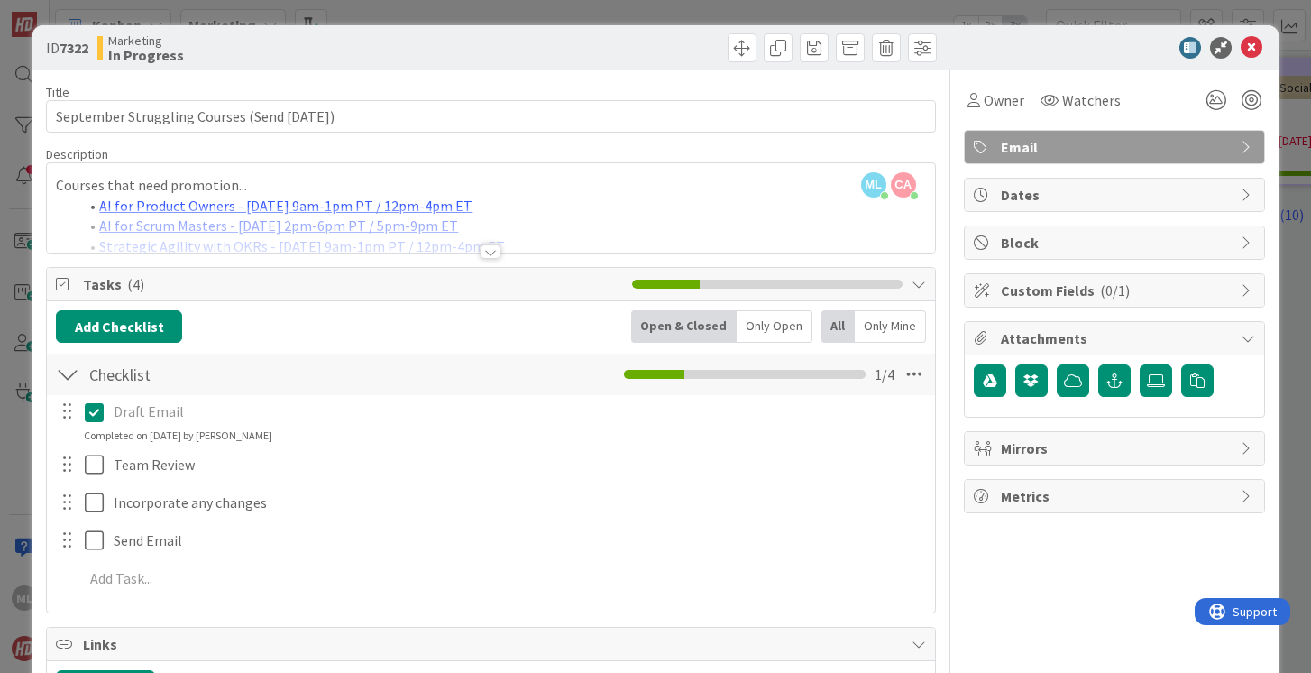
click at [488, 248] on div at bounding box center [491, 251] width 20 height 14
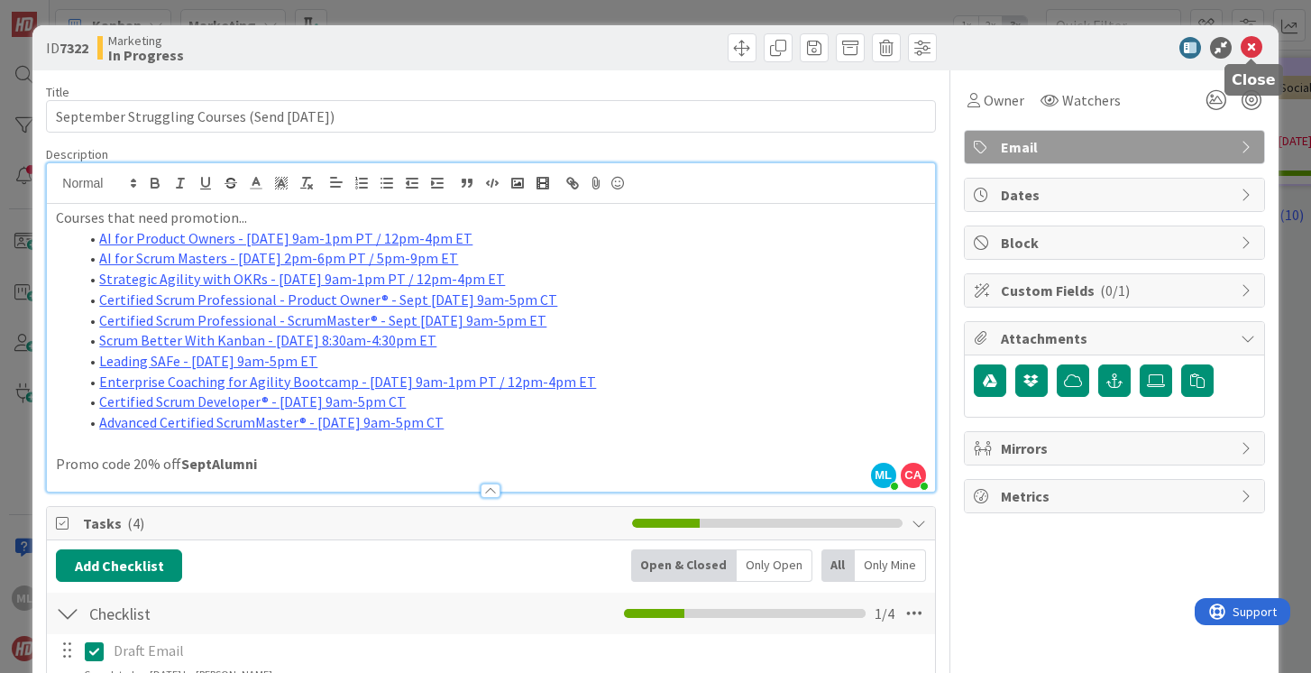
click at [1252, 49] on icon at bounding box center [1252, 48] width 22 height 22
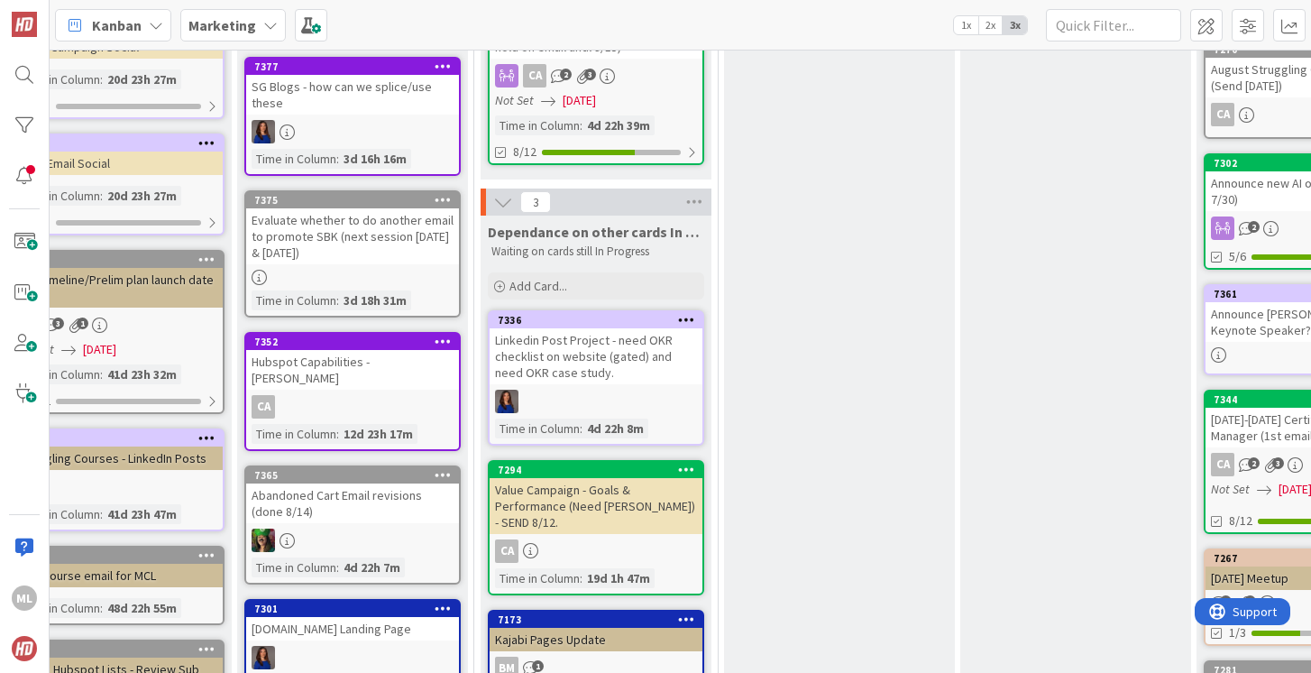
scroll to position [313, 342]
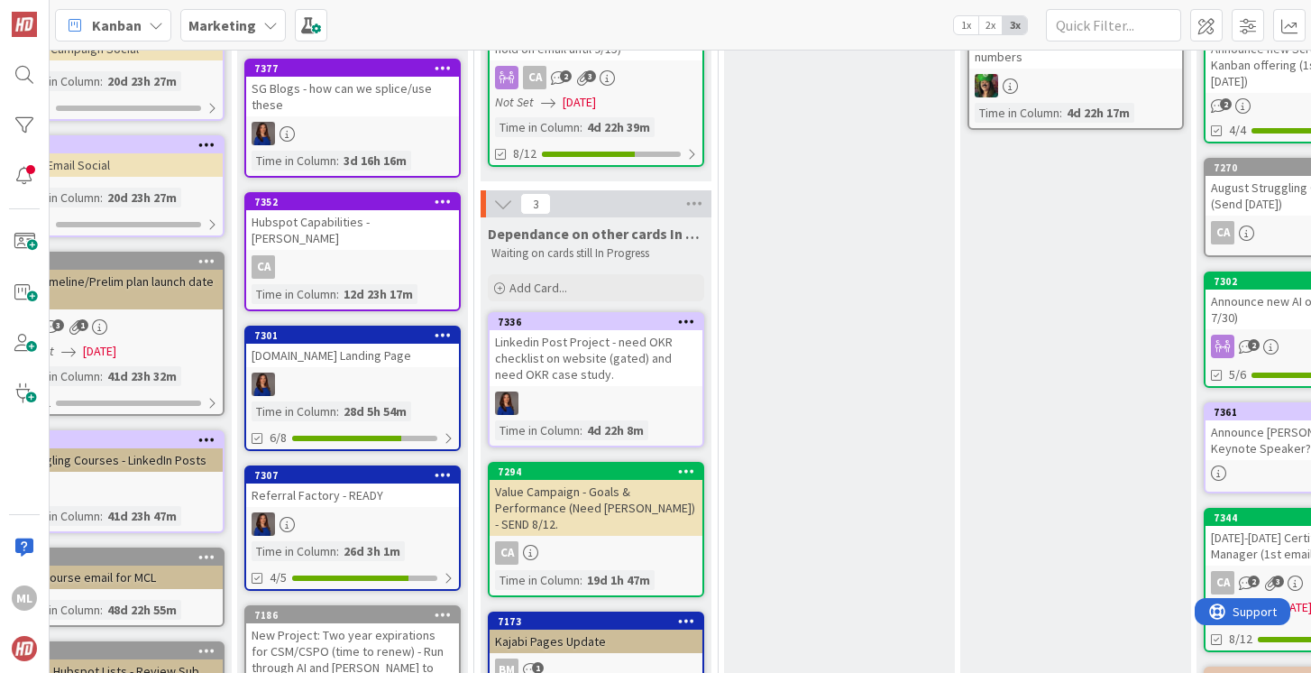
click at [333, 372] on div at bounding box center [352, 383] width 213 height 23
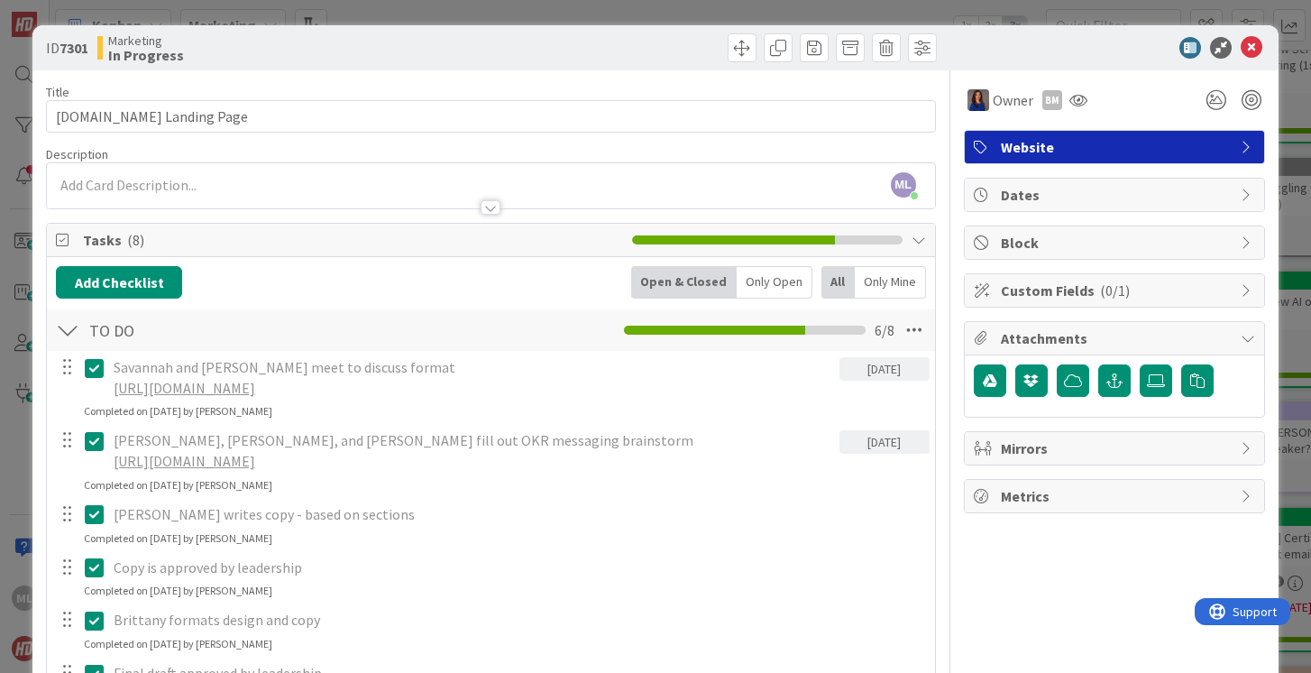
click at [255, 390] on link "https://docs.google.com/document/d/11_IFjhMDfjeqVKOxWmaVPnWDSsC_BFd4LqFRRdB0bE0…" at bounding box center [185, 388] width 142 height 18
